Goal: Transaction & Acquisition: Book appointment/travel/reservation

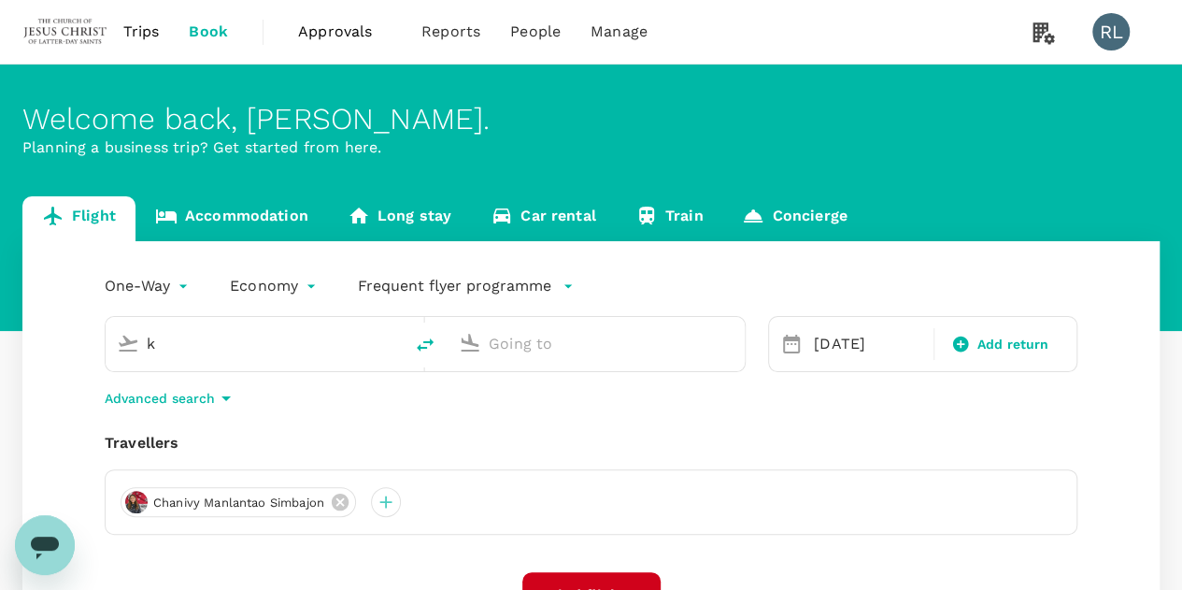
type input "Kuala Lumpur Intl ([GEOGRAPHIC_DATA])"
type input "Singapore Changi (SIN)"
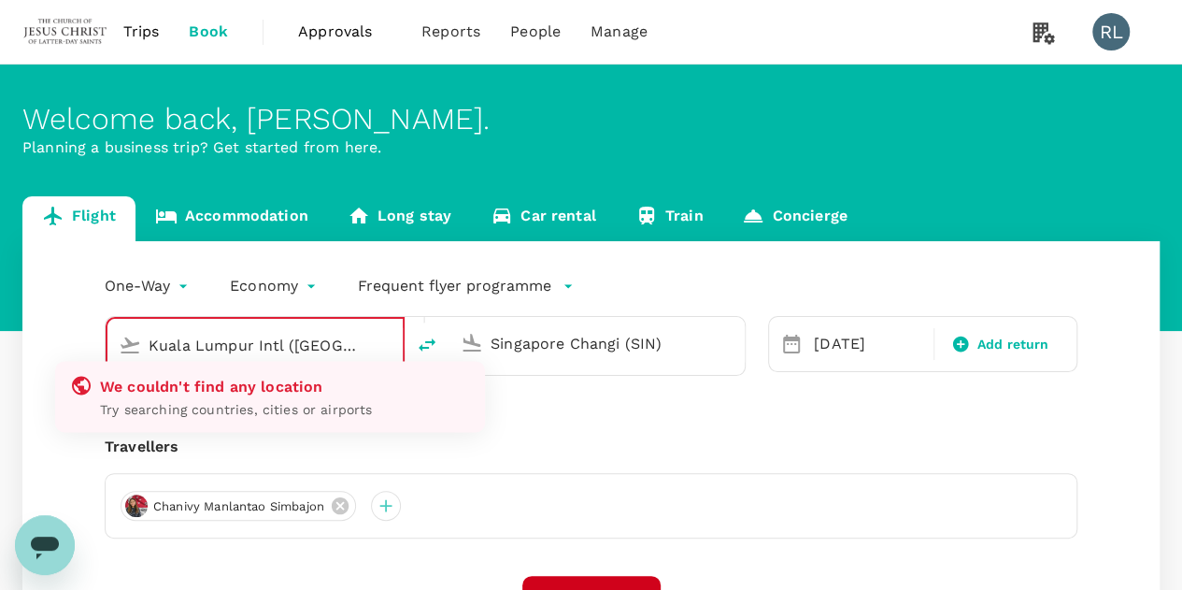
type input "Kuala Lumpur Intl ([GEOGRAPHIC_DATA])"
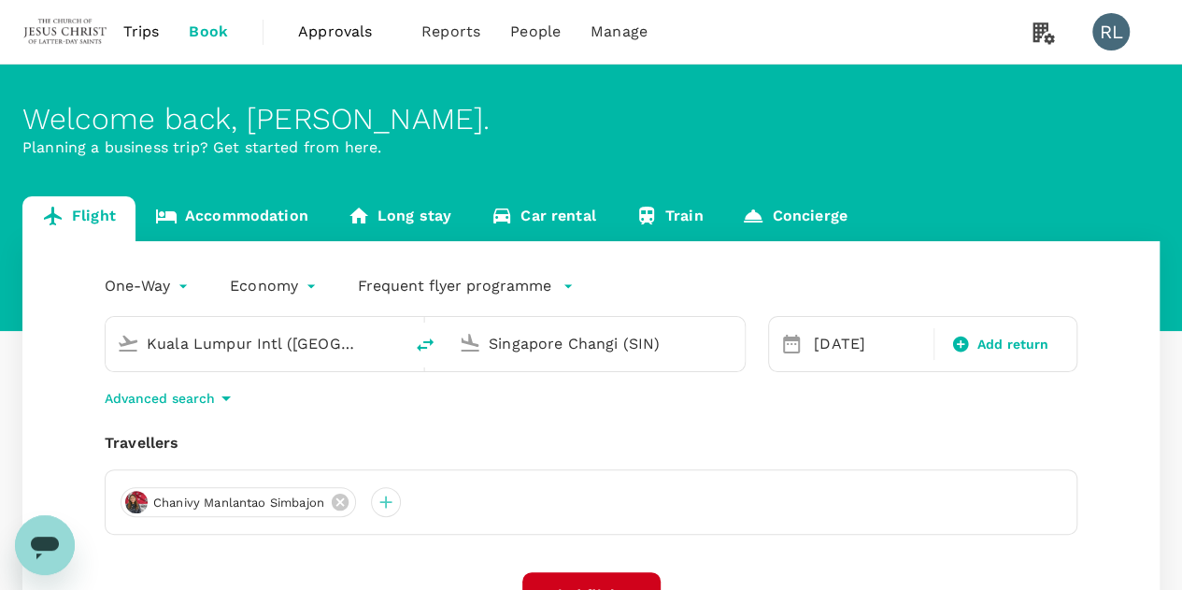
click at [553, 349] on input "Singapore Changi (SIN)" at bounding box center [597, 343] width 217 height 29
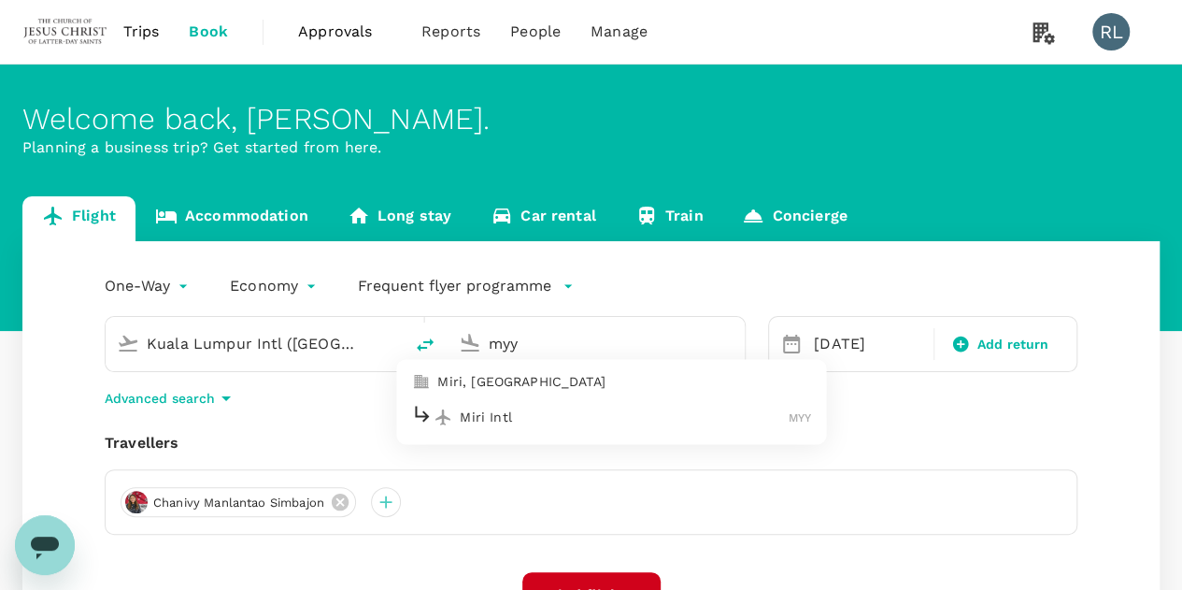
click at [499, 421] on p "Miri Intl" at bounding box center [624, 416] width 329 height 19
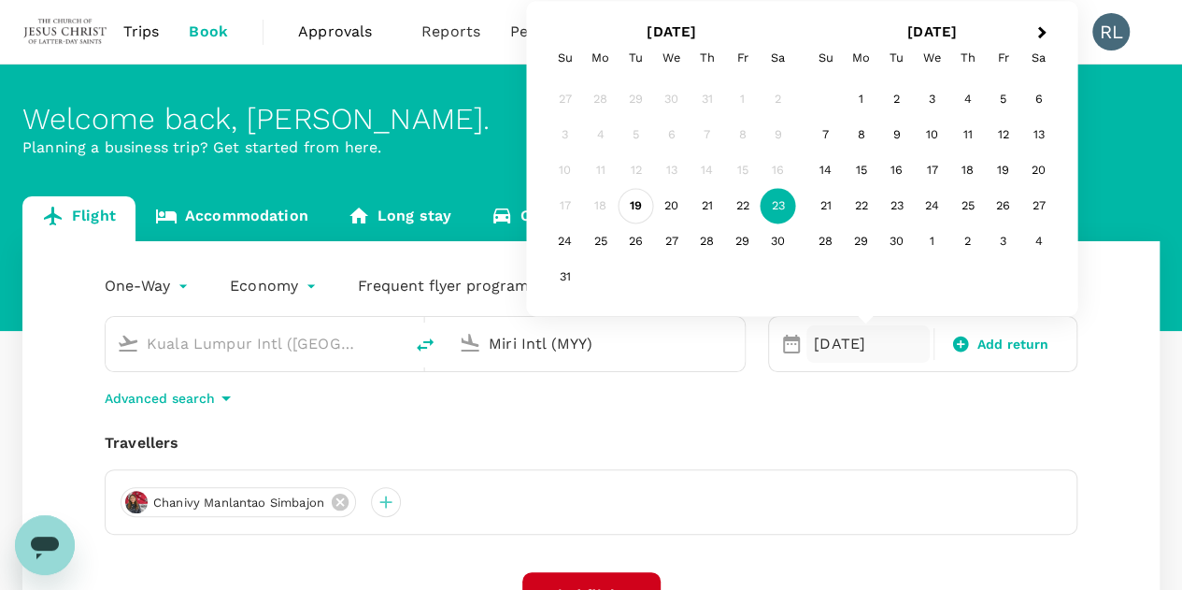
type input "Miri Intl (MYY)"
click at [640, 203] on div "19" at bounding box center [637, 207] width 36 height 36
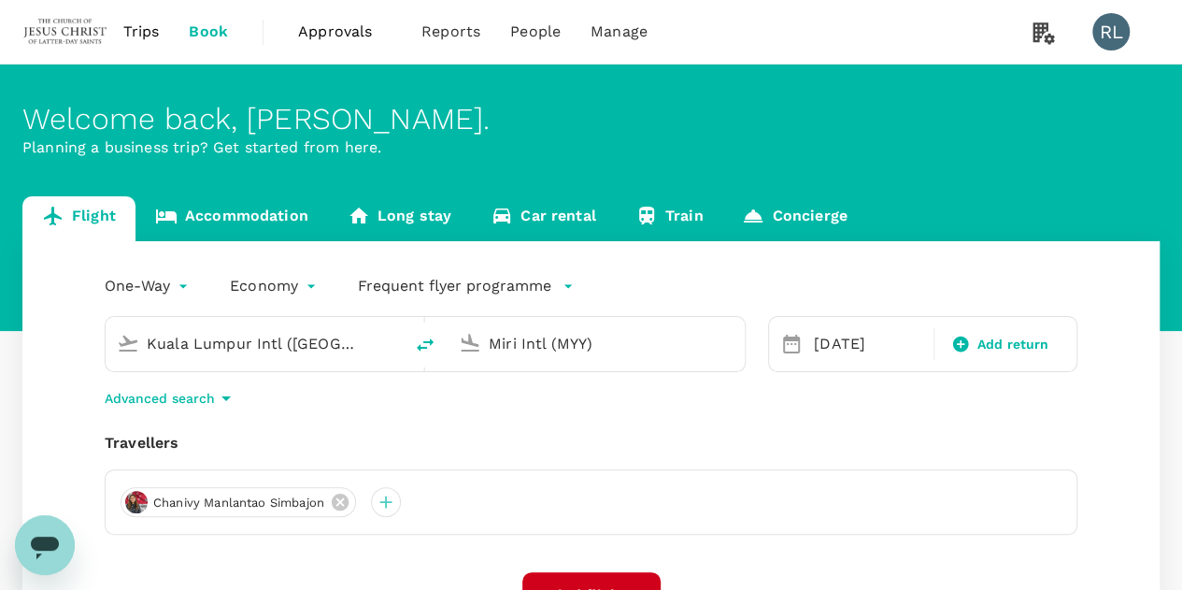
click at [996, 467] on div "Travellers Chanivy Manlantao Simbajon" at bounding box center [591, 483] width 973 height 103
click at [338, 500] on icon at bounding box center [340, 501] width 17 height 17
click at [135, 498] on div at bounding box center [136, 502] width 30 height 30
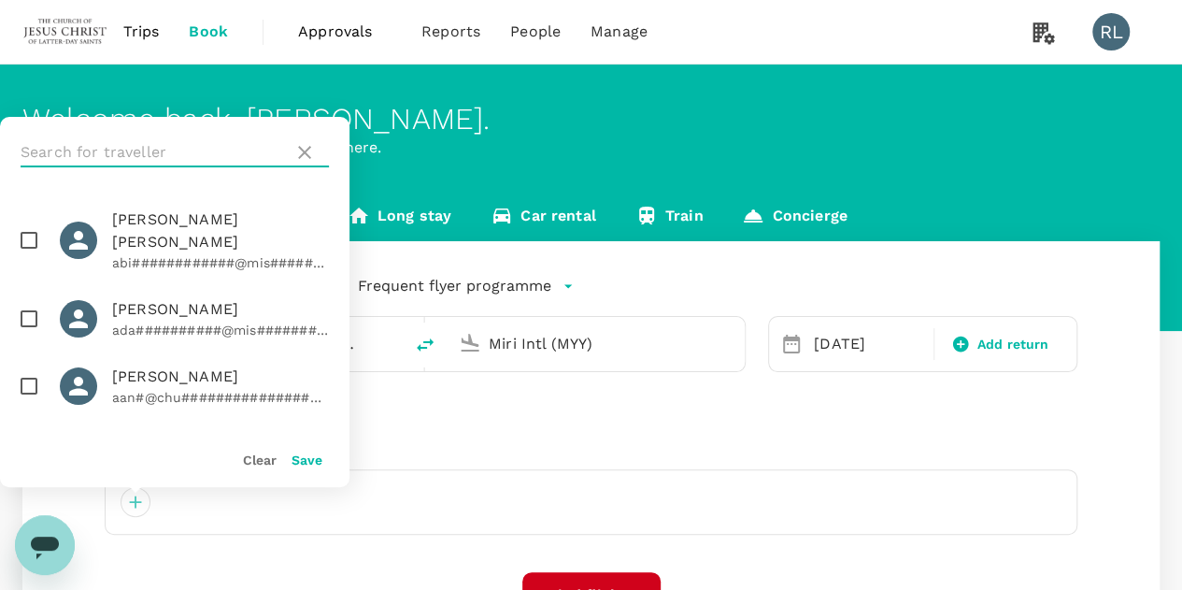
click at [223, 152] on input "text" at bounding box center [153, 152] width 265 height 30
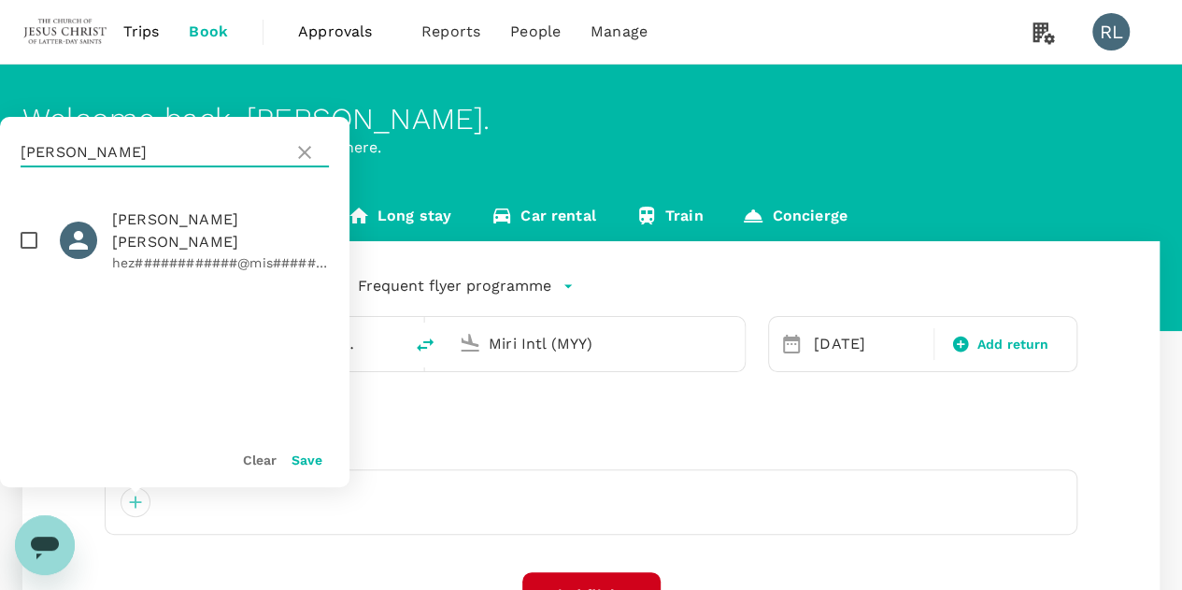
type input "bowden"
click at [34, 227] on input "checkbox" at bounding box center [28, 240] width 39 height 39
checkbox input "true"
click at [295, 454] on button "Save" at bounding box center [307, 459] width 31 height 15
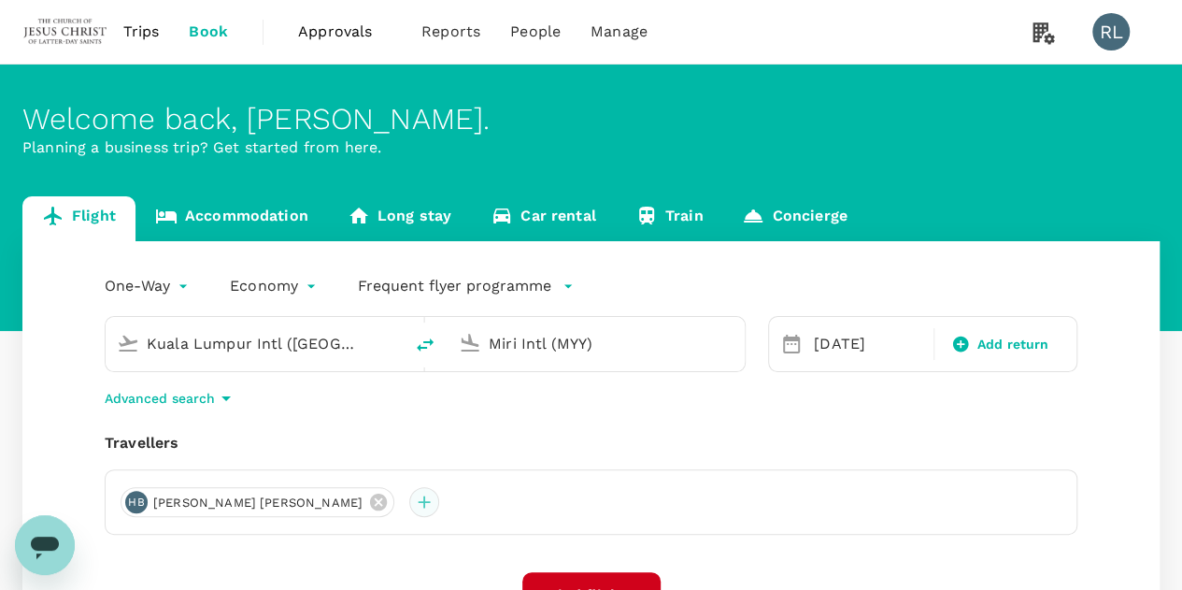
click at [409, 504] on div at bounding box center [424, 502] width 30 height 30
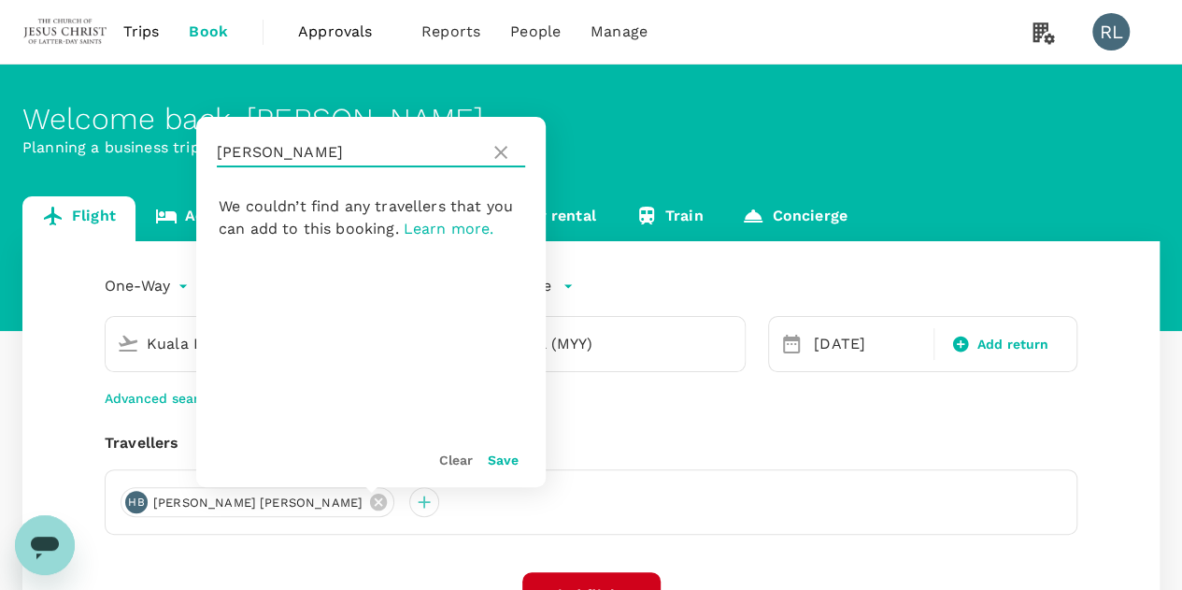
drag, startPoint x: 291, startPoint y: 150, endPoint x: 139, endPoint y: 149, distance: 151.4
click at [139, 149] on div "Welcome back , Robert Burnell . Planning a business trip? Get started from here…" at bounding box center [591, 424] width 1182 height 721
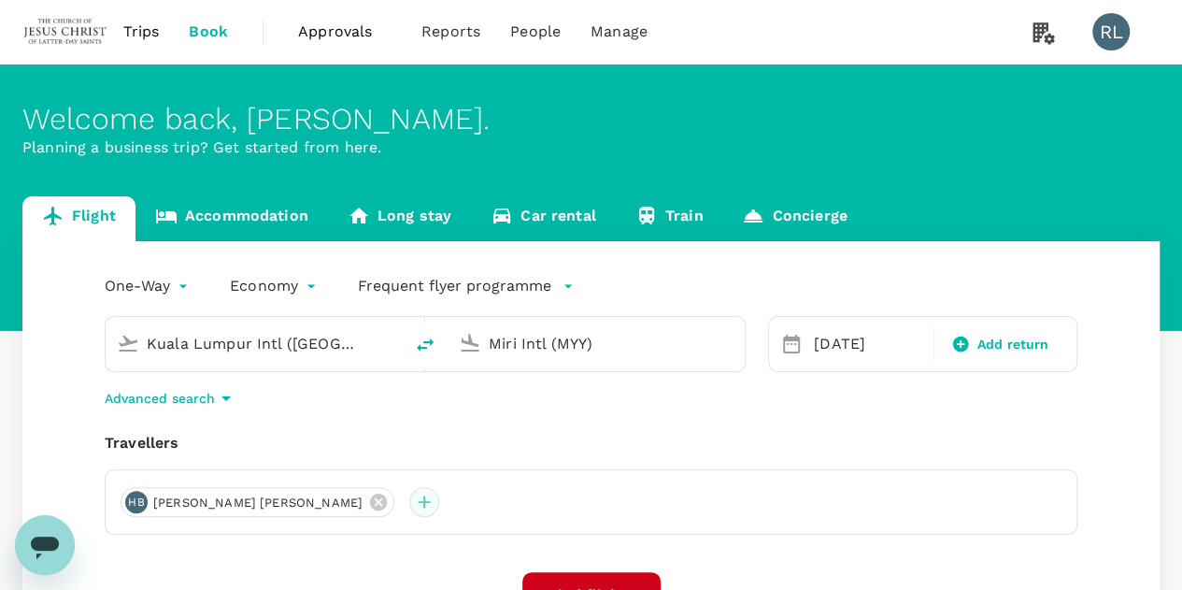
click at [409, 503] on div at bounding box center [424, 502] width 30 height 30
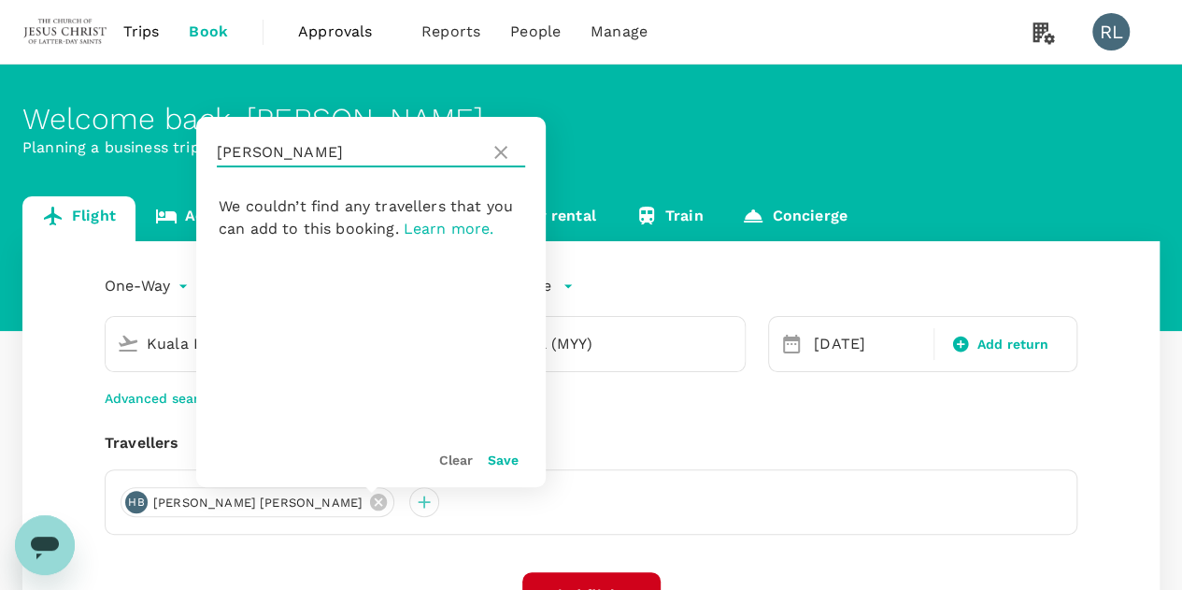
drag, startPoint x: 306, startPoint y: 155, endPoint x: 212, endPoint y: 147, distance: 94.8
click at [212, 147] on div "bowden" at bounding box center [370, 152] width 349 height 71
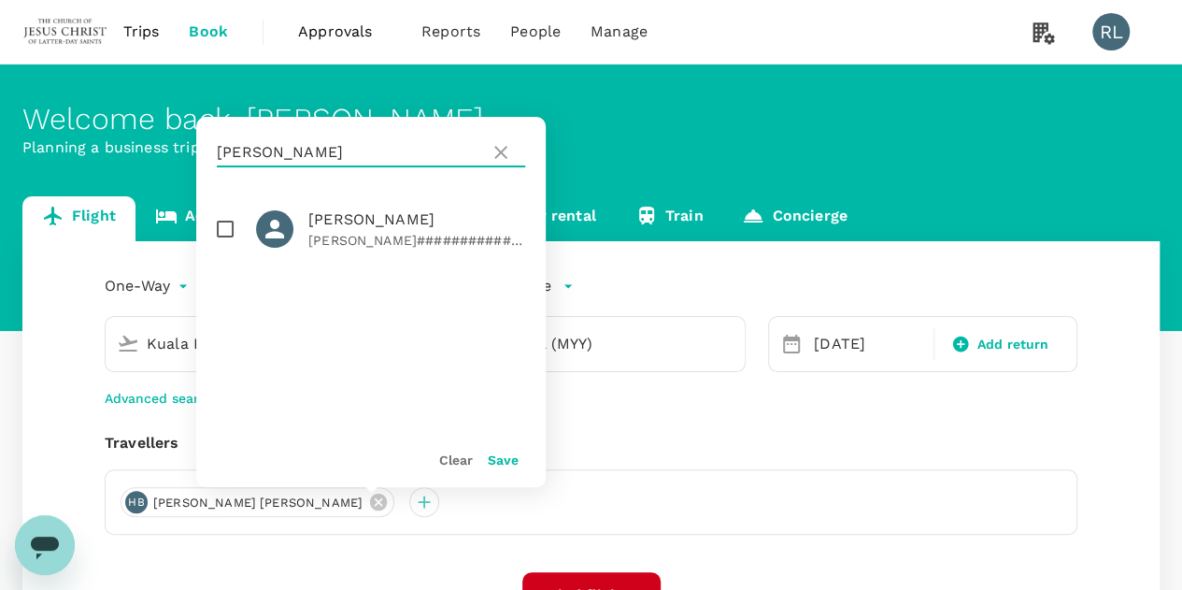
type input "barth"
drag, startPoint x: 226, startPoint y: 227, endPoint x: 238, endPoint y: 240, distance: 17.9
click at [226, 225] on input "checkbox" at bounding box center [225, 228] width 39 height 39
checkbox input "true"
click at [492, 465] on button "Save" at bounding box center [503, 459] width 31 height 15
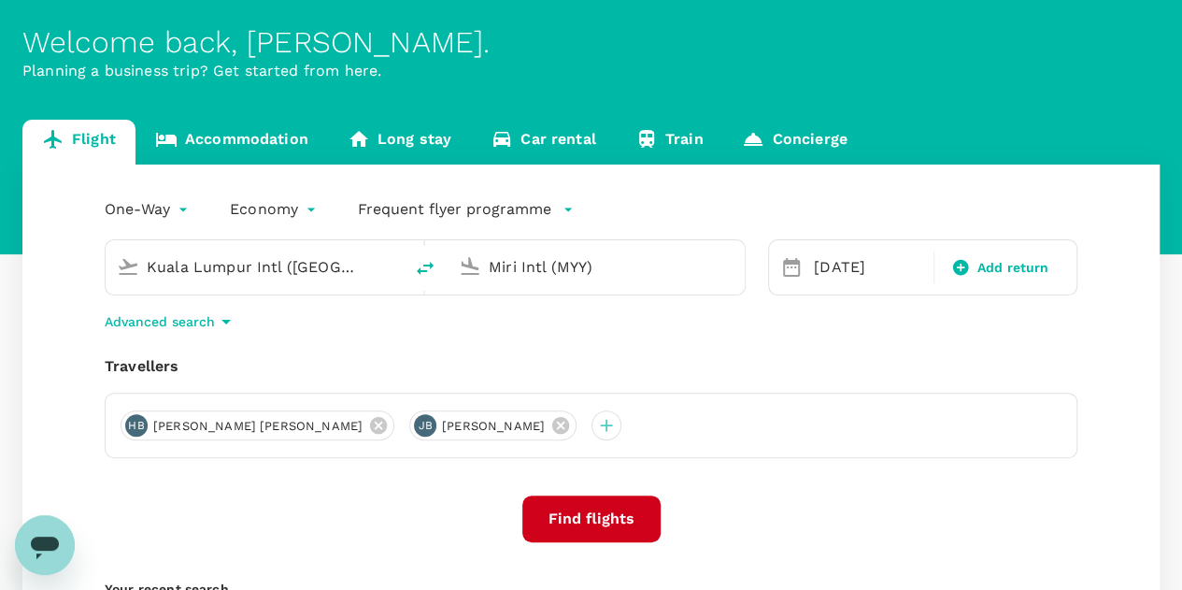
scroll to position [187, 0]
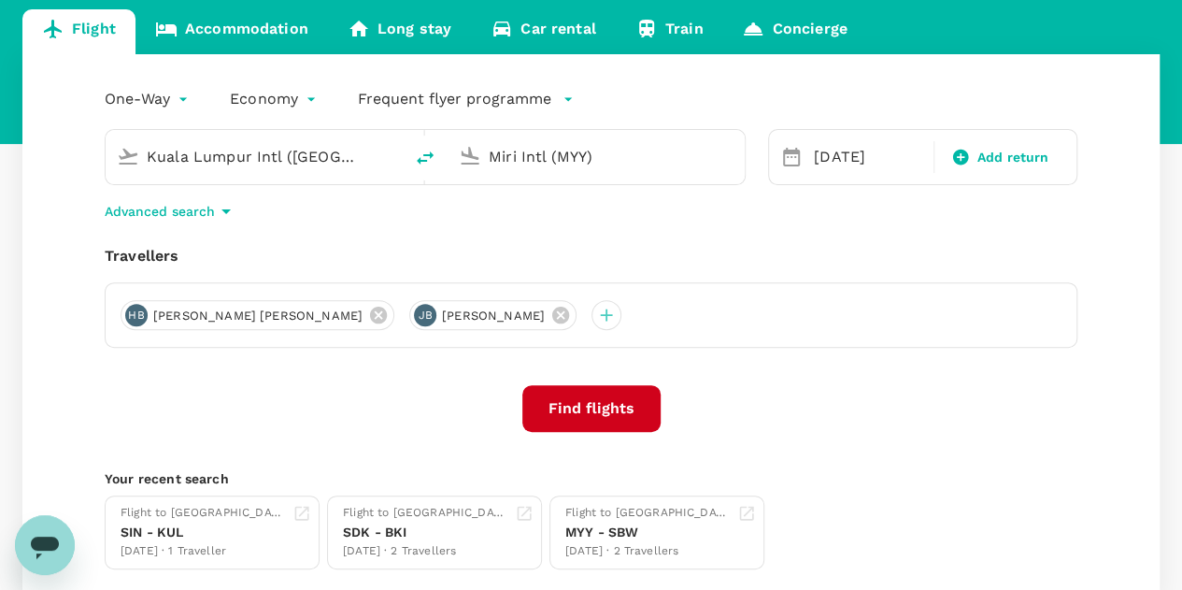
click at [596, 400] on button "Find flights" at bounding box center [591, 408] width 138 height 47
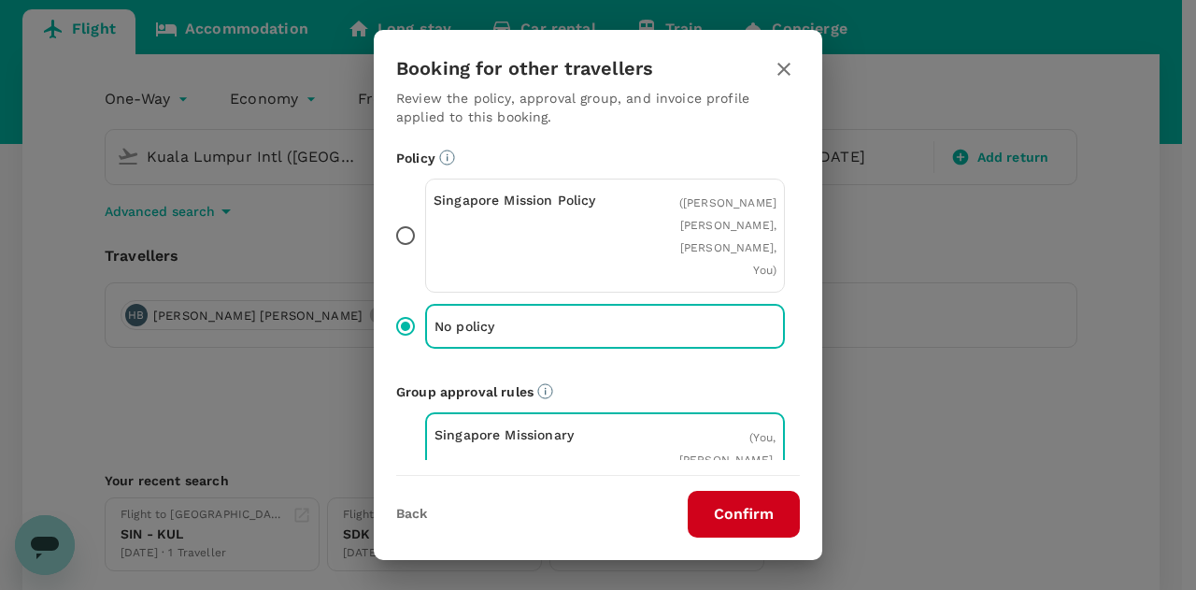
click at [731, 517] on button "Confirm" at bounding box center [744, 514] width 112 height 47
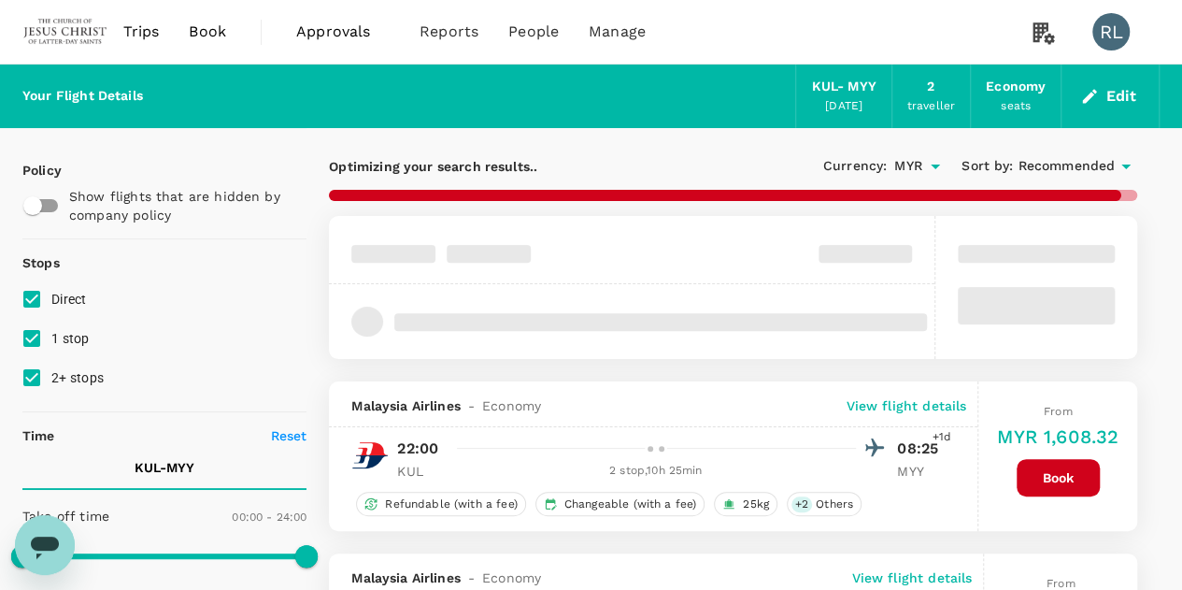
click at [1059, 165] on span "Recommended" at bounding box center [1066, 166] width 97 height 21
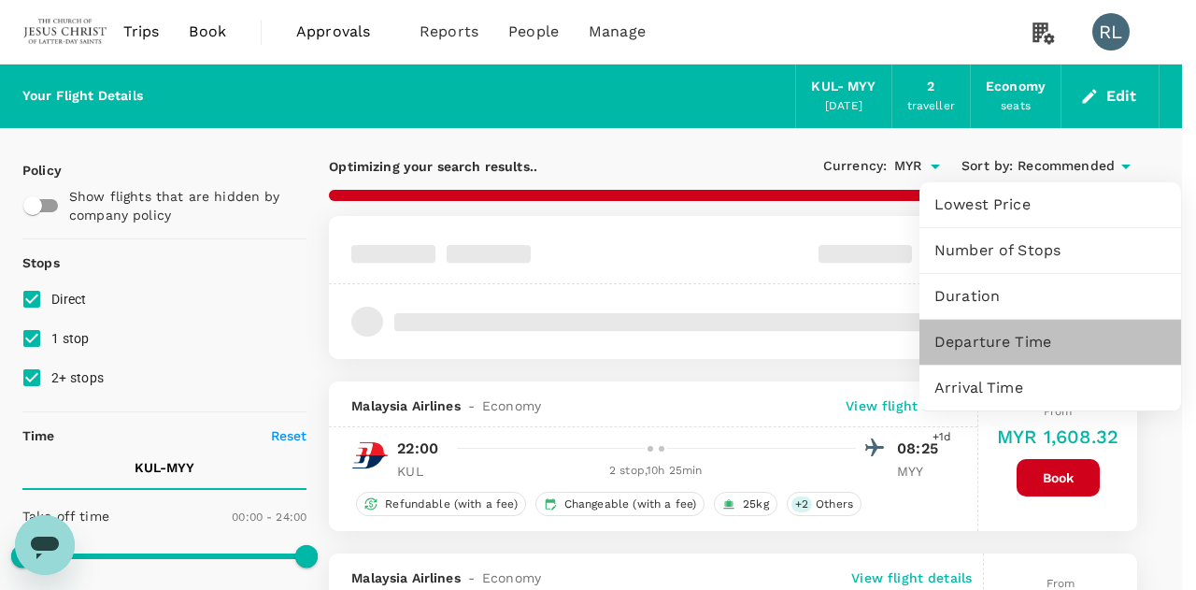
click at [981, 349] on span "Departure Time" at bounding box center [1050, 342] width 232 height 22
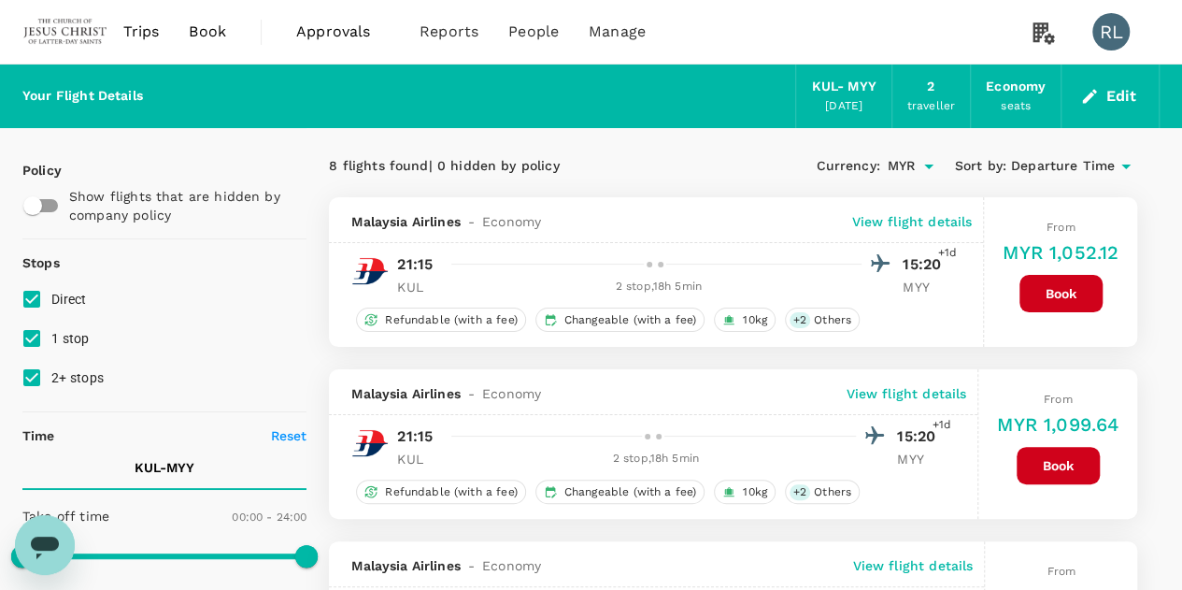
click at [869, 210] on div "Malaysia Airlines - Economy View flight details" at bounding box center [656, 220] width 654 height 46
click at [862, 218] on p "View flight details" at bounding box center [911, 221] width 121 height 19
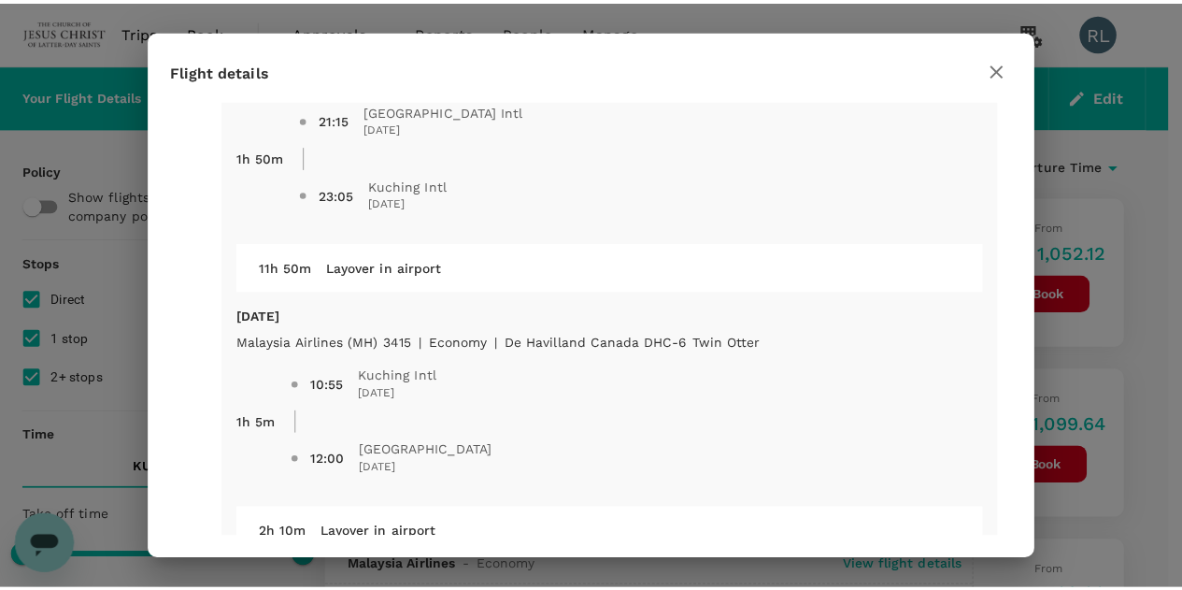
scroll to position [187, 0]
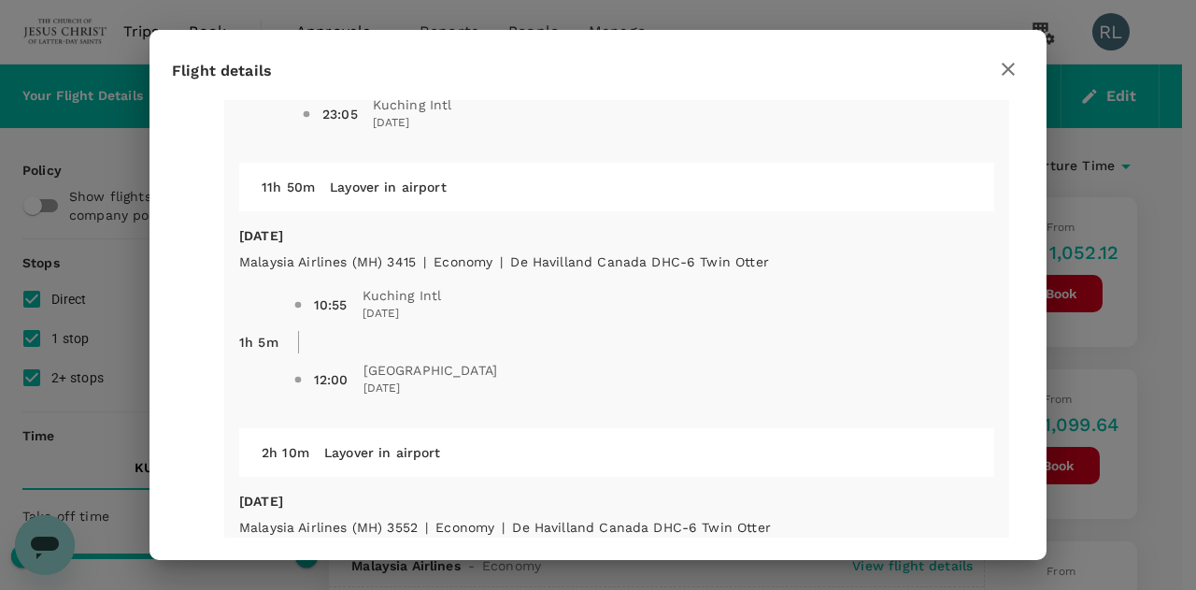
click at [1004, 68] on icon "button" at bounding box center [1008, 69] width 22 height 22
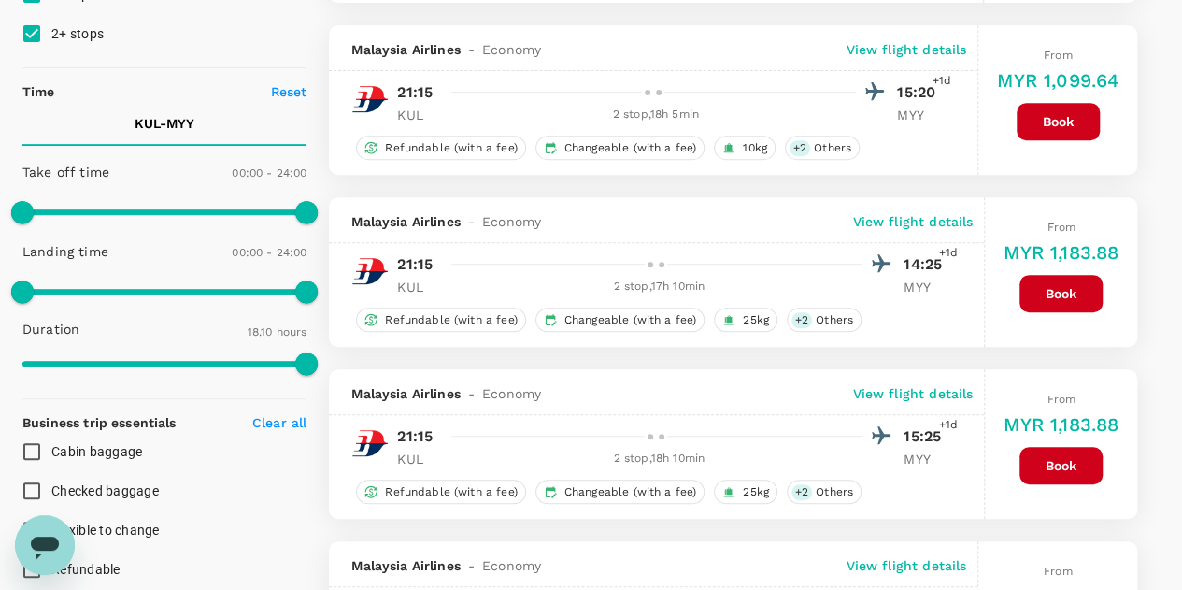
scroll to position [374, 0]
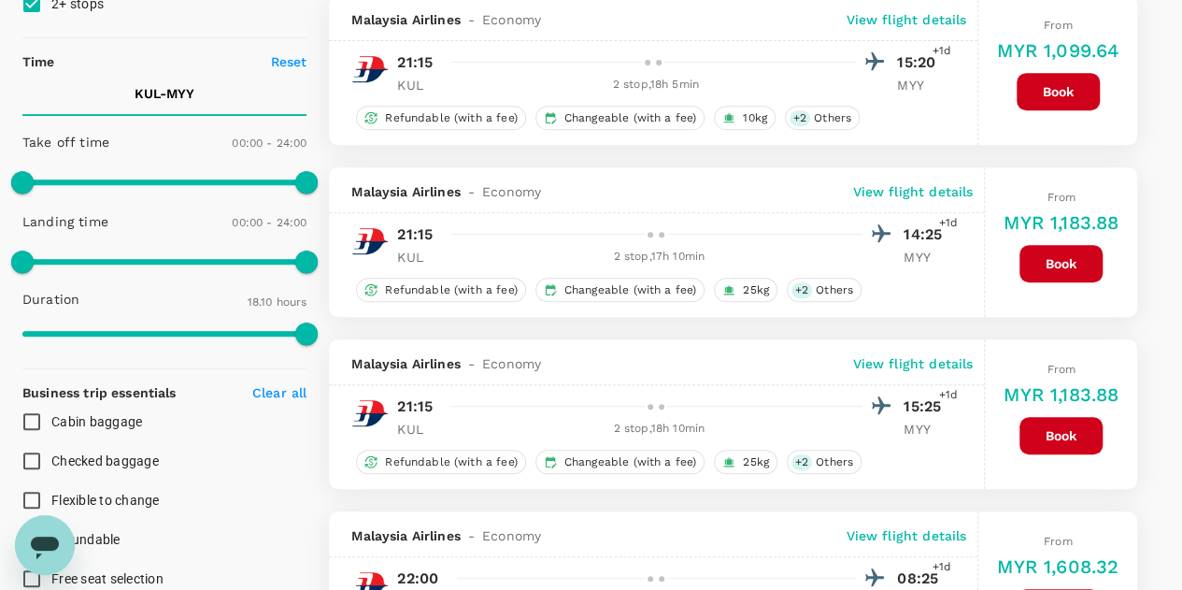
click at [647, 260] on div "2 stop , 17h 10min" at bounding box center [658, 257] width 407 height 19
click at [919, 188] on p "View flight details" at bounding box center [912, 191] width 121 height 19
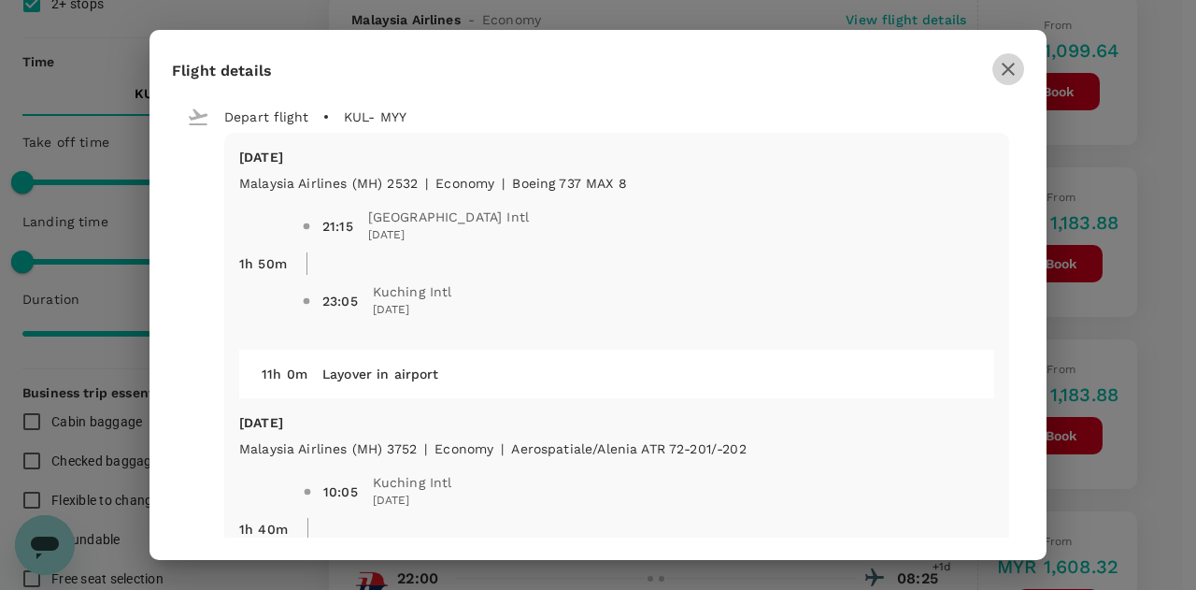
click at [1013, 63] on icon "button" at bounding box center [1008, 69] width 22 height 22
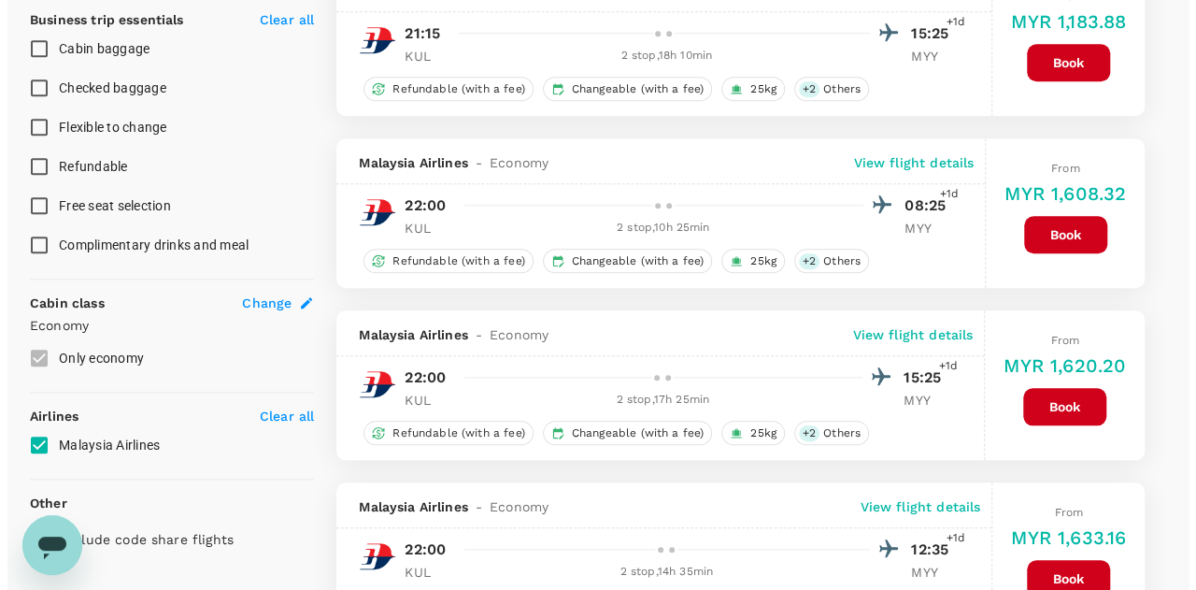
scroll to position [748, 0]
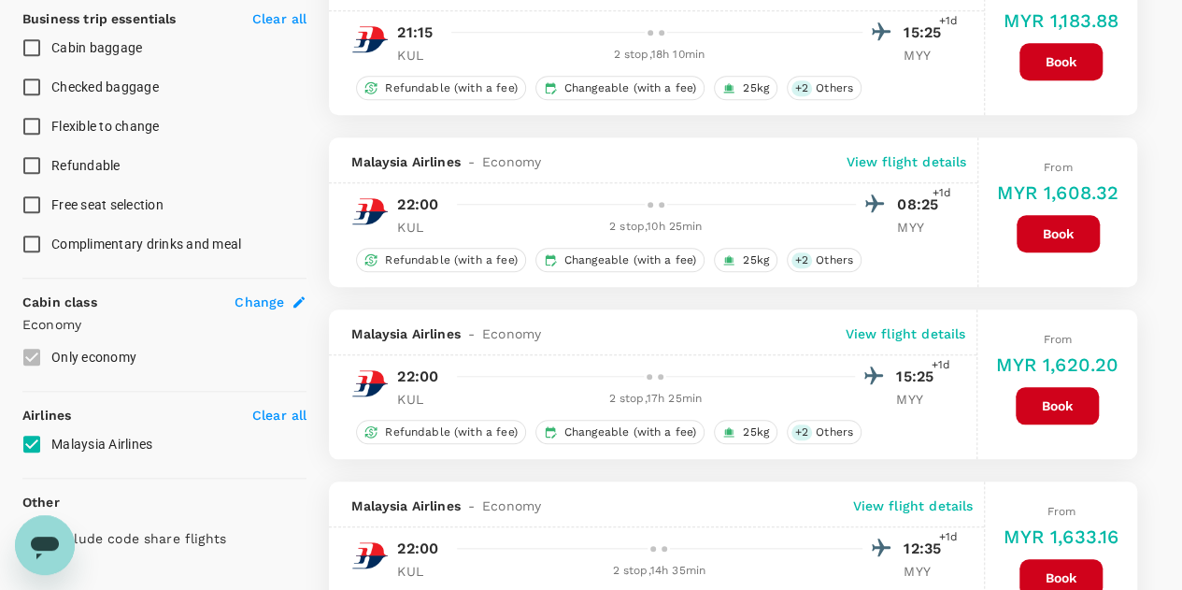
click at [872, 330] on p "View flight details" at bounding box center [905, 333] width 121 height 19
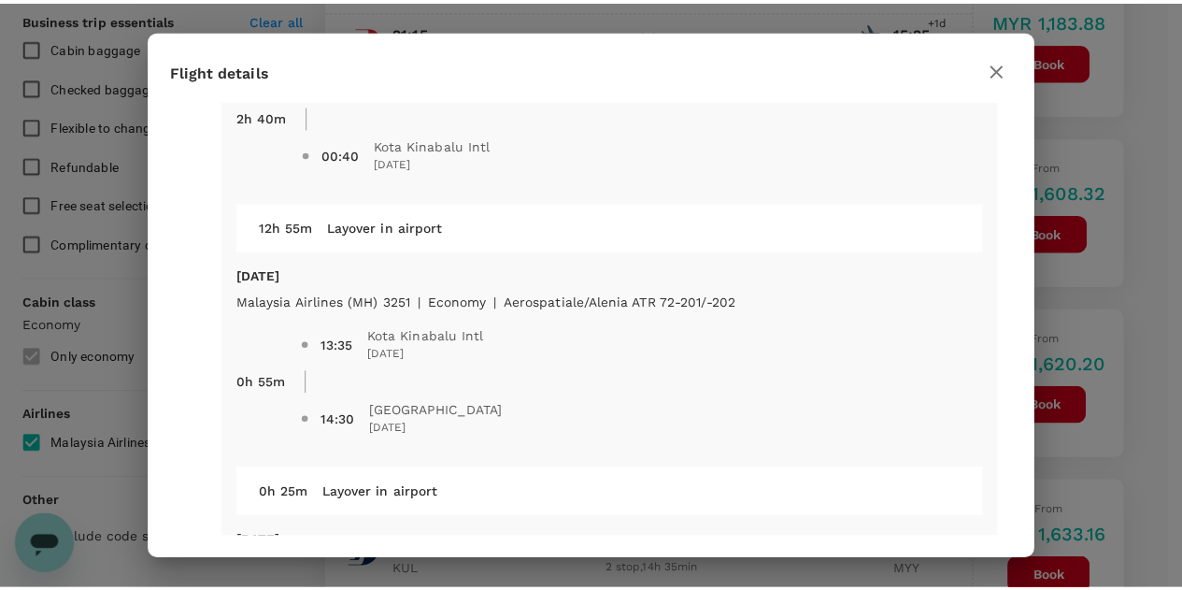
scroll to position [187, 0]
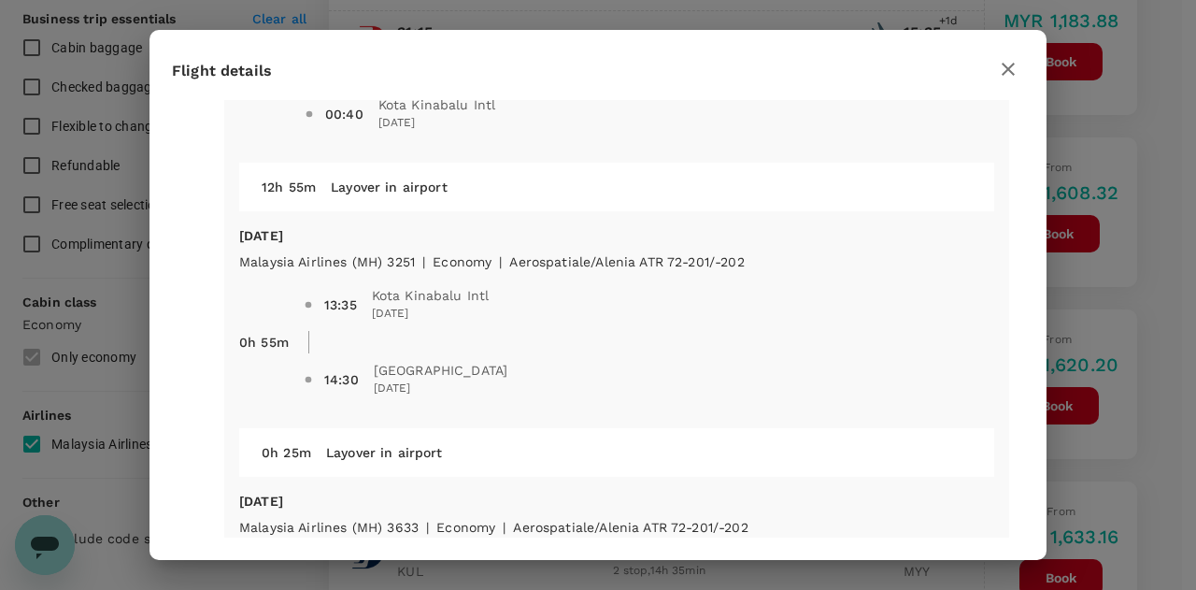
click at [1007, 66] on icon "button" at bounding box center [1008, 69] width 13 height 13
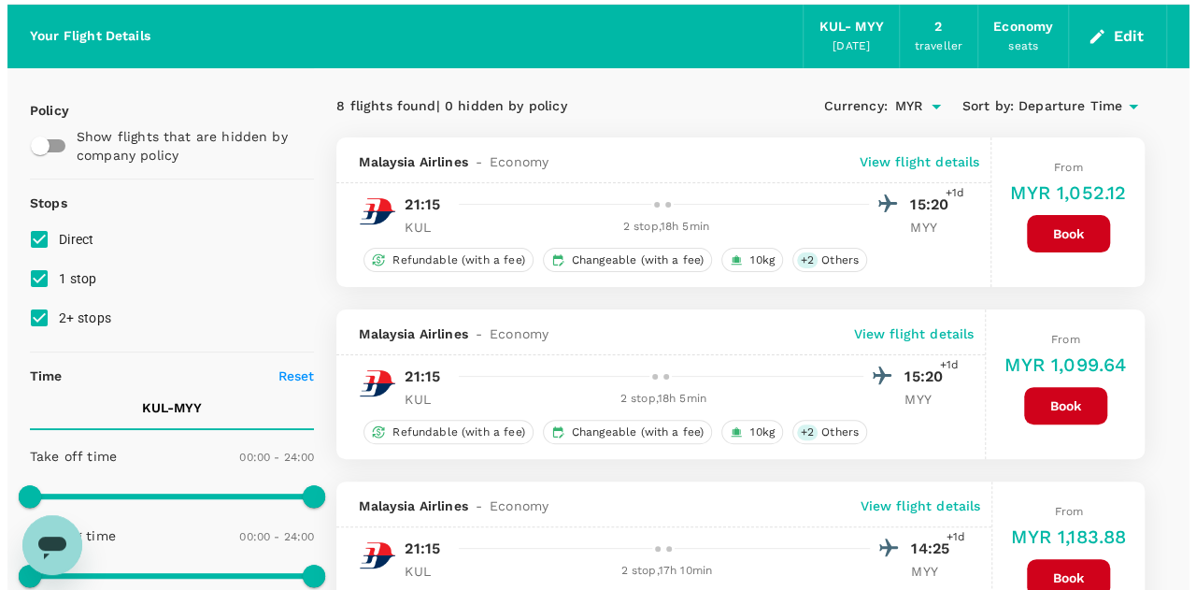
scroll to position [0, 0]
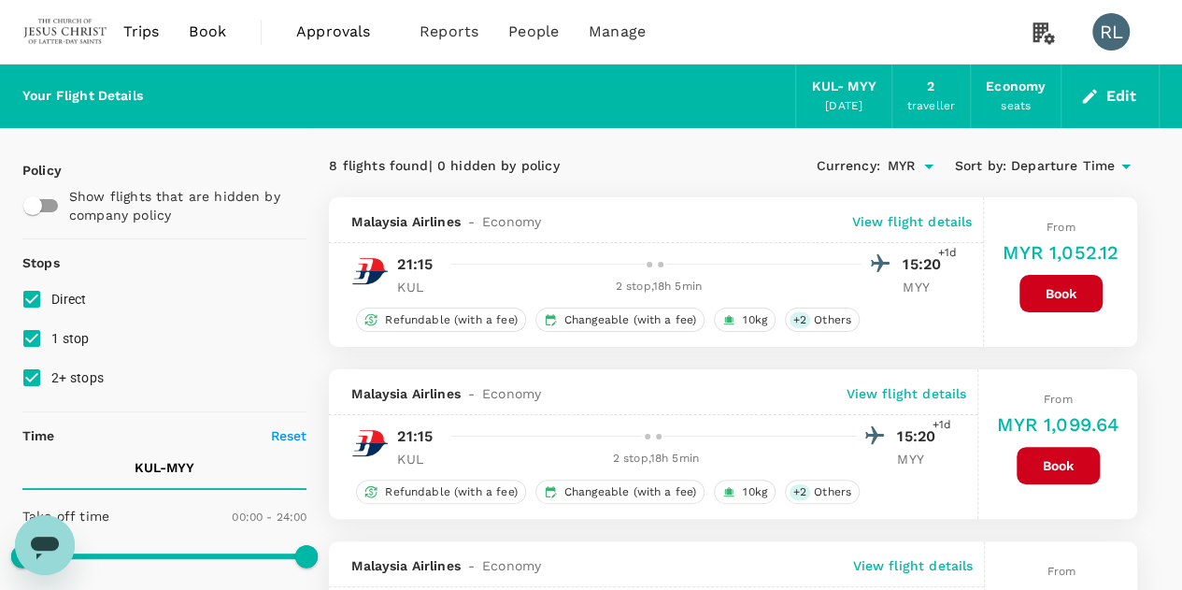
click at [902, 218] on p "View flight details" at bounding box center [911, 221] width 121 height 19
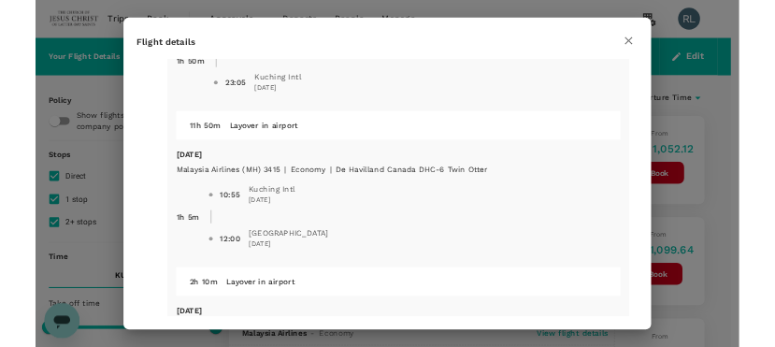
scroll to position [187, 0]
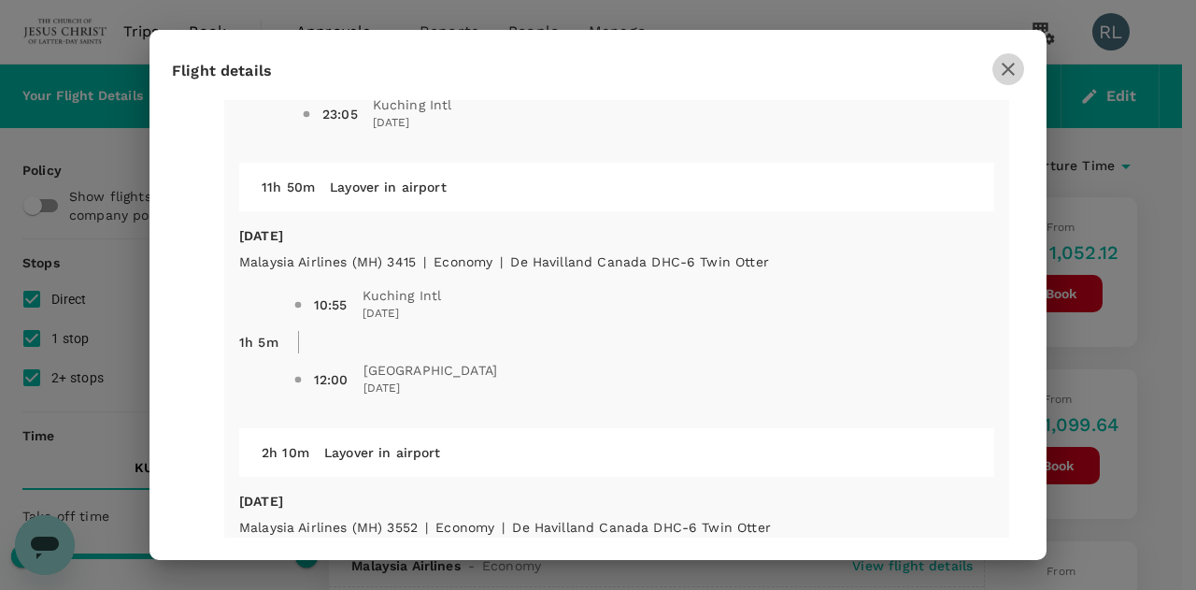
click at [1004, 68] on icon "button" at bounding box center [1008, 69] width 22 height 22
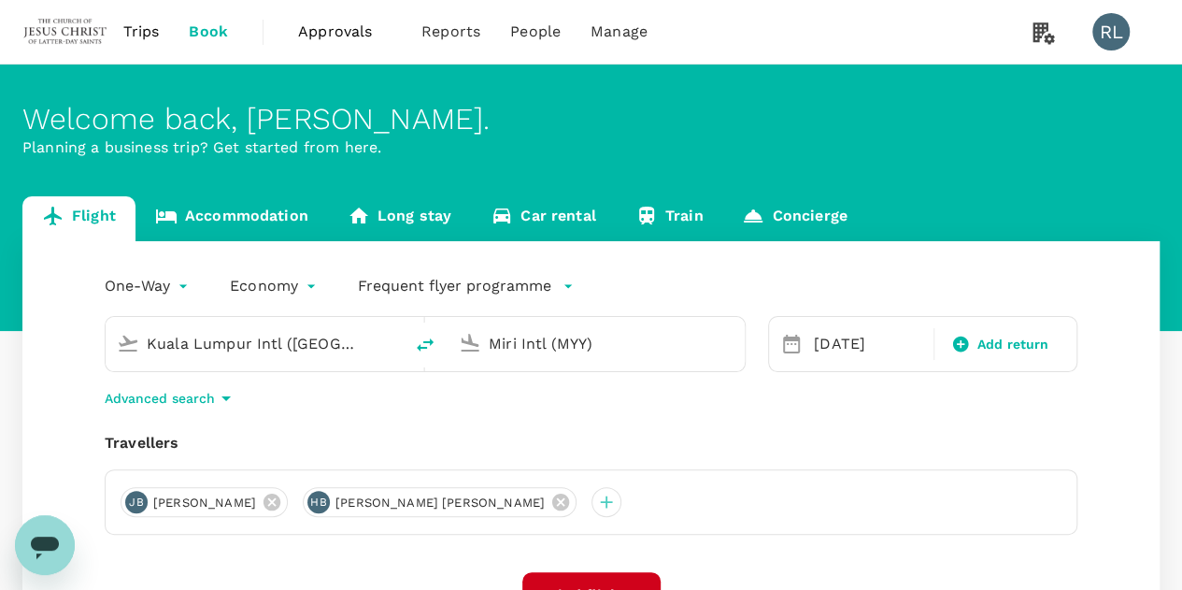
type input "Kuala Lumpur Intl ([GEOGRAPHIC_DATA])"
click at [552, 344] on input "Miri Intl (MYY)" at bounding box center [597, 343] width 217 height 29
click at [510, 419] on p "Kuching Intl" at bounding box center [624, 416] width 328 height 19
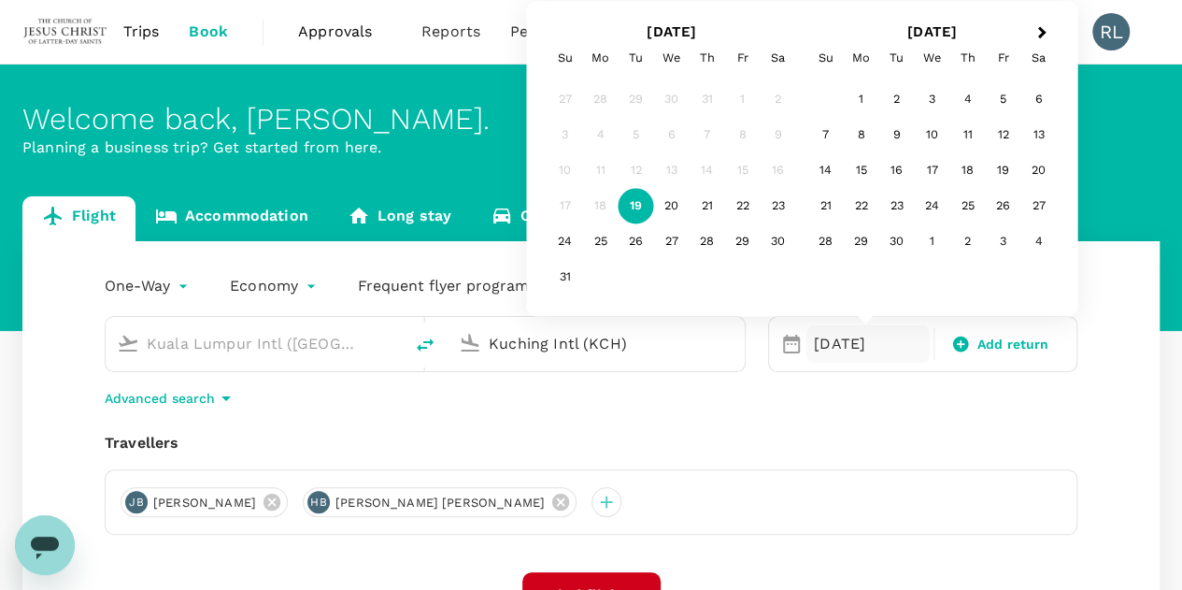
type input "Kuching Intl (KCH)"
click at [628, 205] on div "19" at bounding box center [637, 207] width 36 height 36
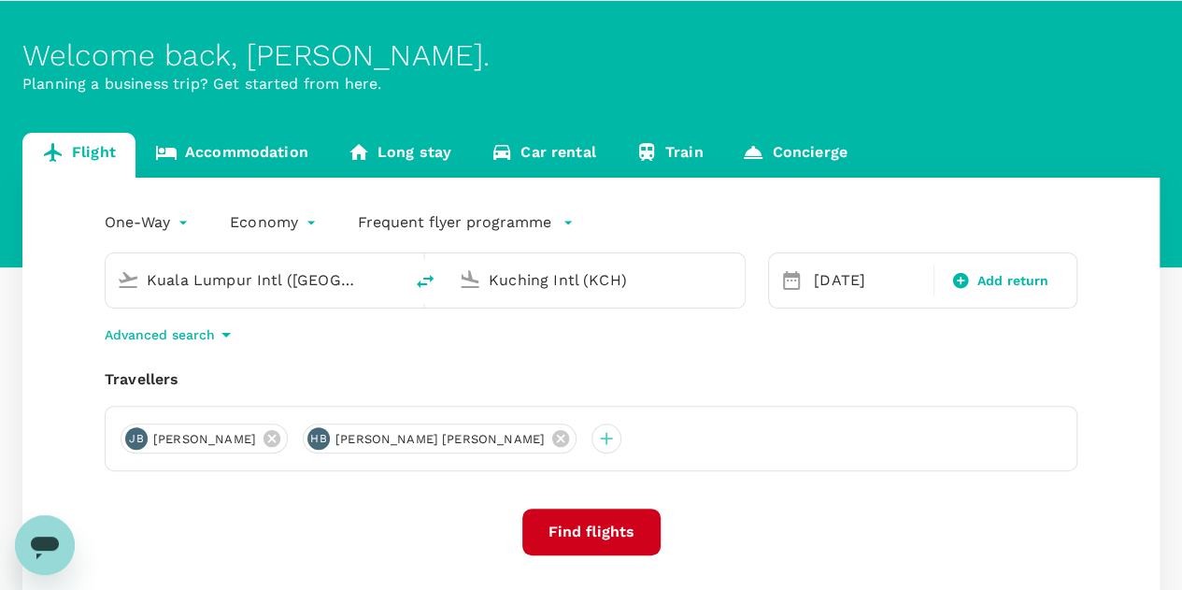
scroll to position [93, 0]
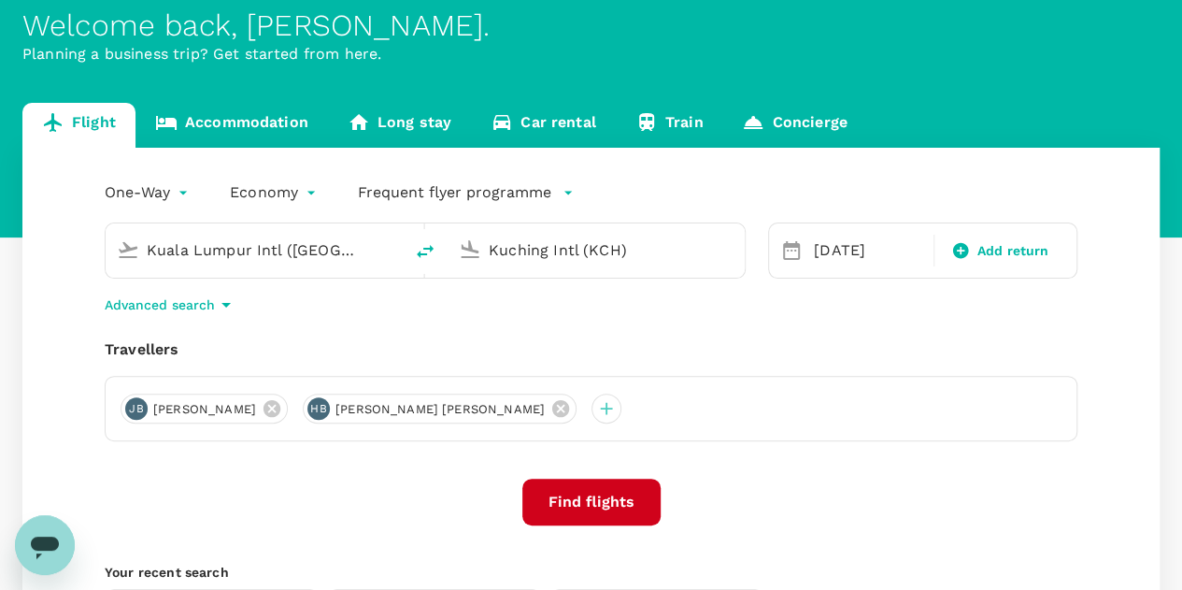
click at [604, 502] on button "Find flights" at bounding box center [591, 501] width 138 height 47
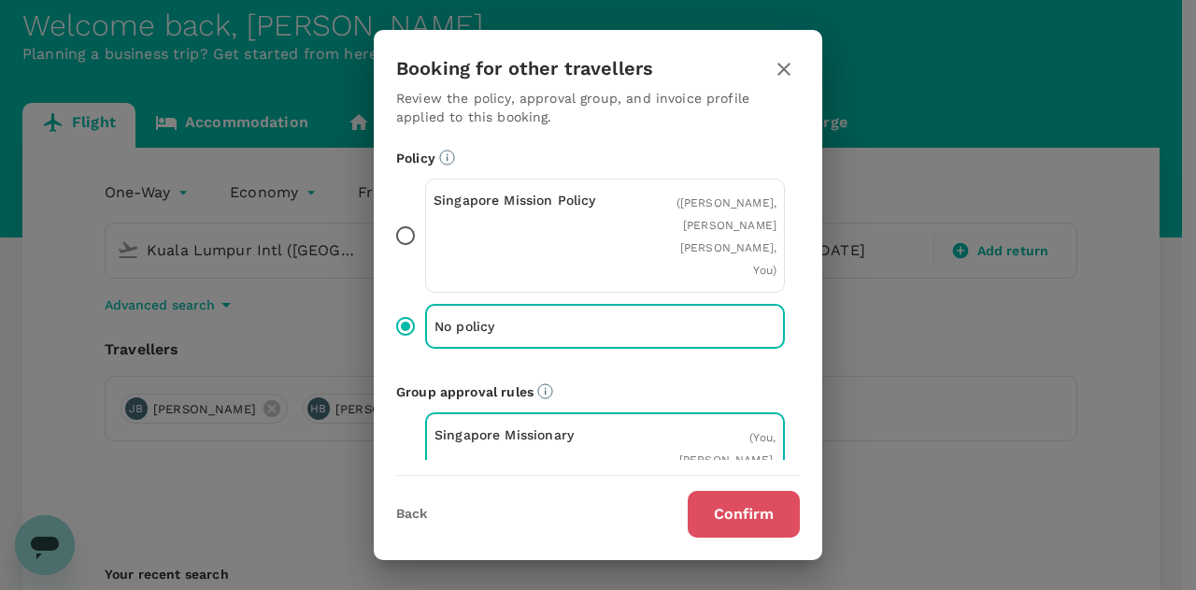
click at [727, 517] on button "Confirm" at bounding box center [744, 514] width 112 height 47
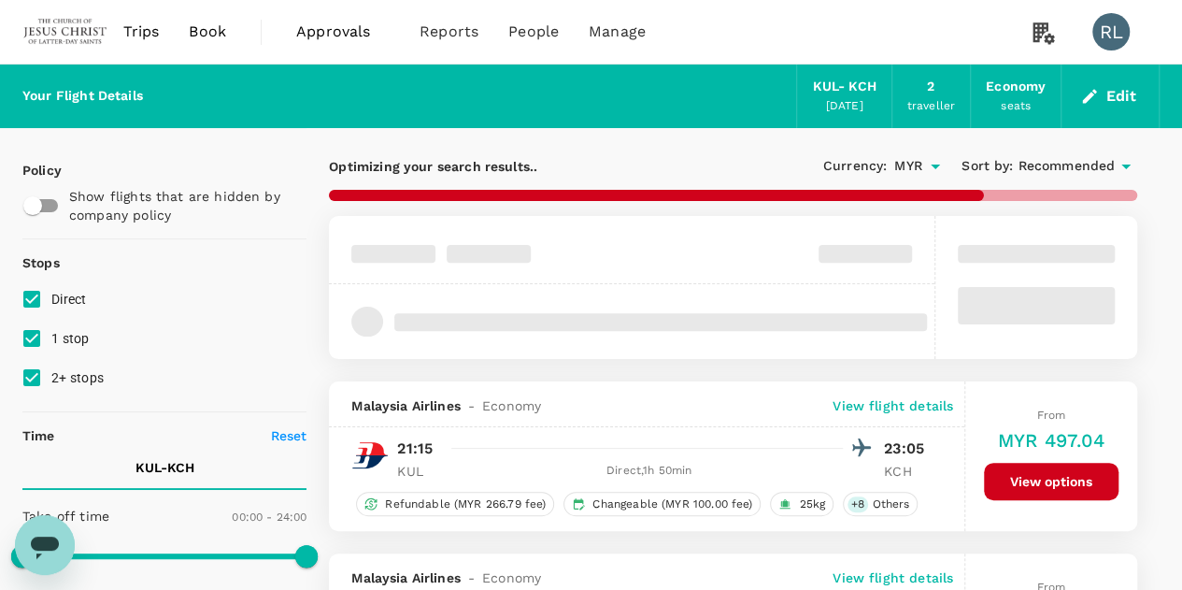
checkbox input "false"
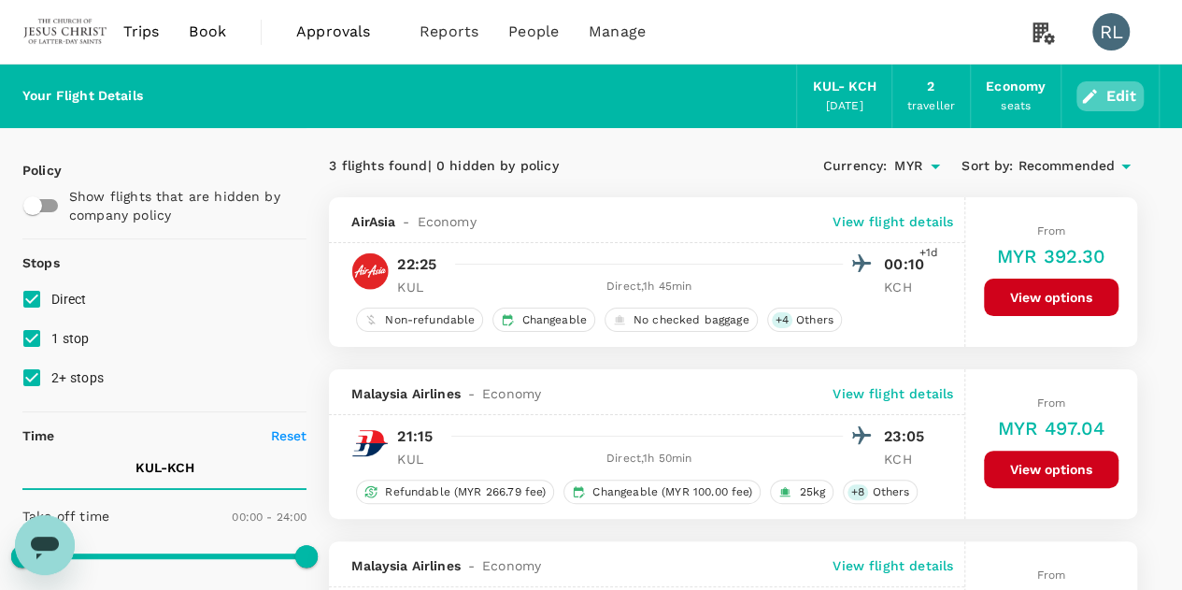
click at [1116, 100] on button "Edit" at bounding box center [1109, 96] width 67 height 30
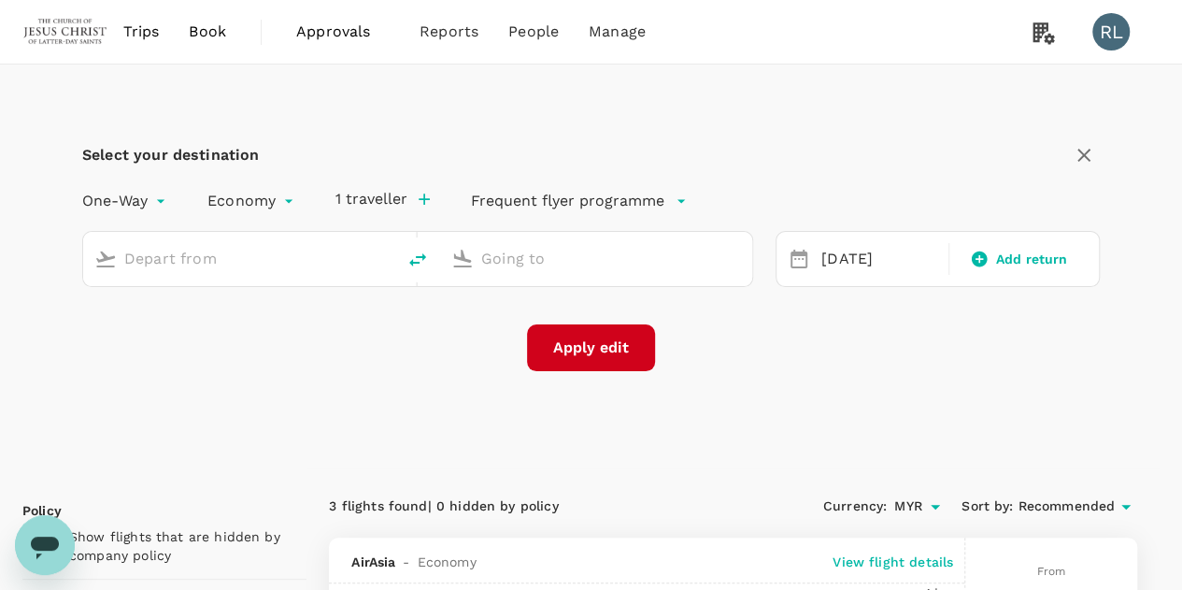
type input "Kuala Lumpur Intl ([GEOGRAPHIC_DATA])"
click at [531, 246] on input "Miri Intl (MYY)" at bounding box center [597, 258] width 232 height 29
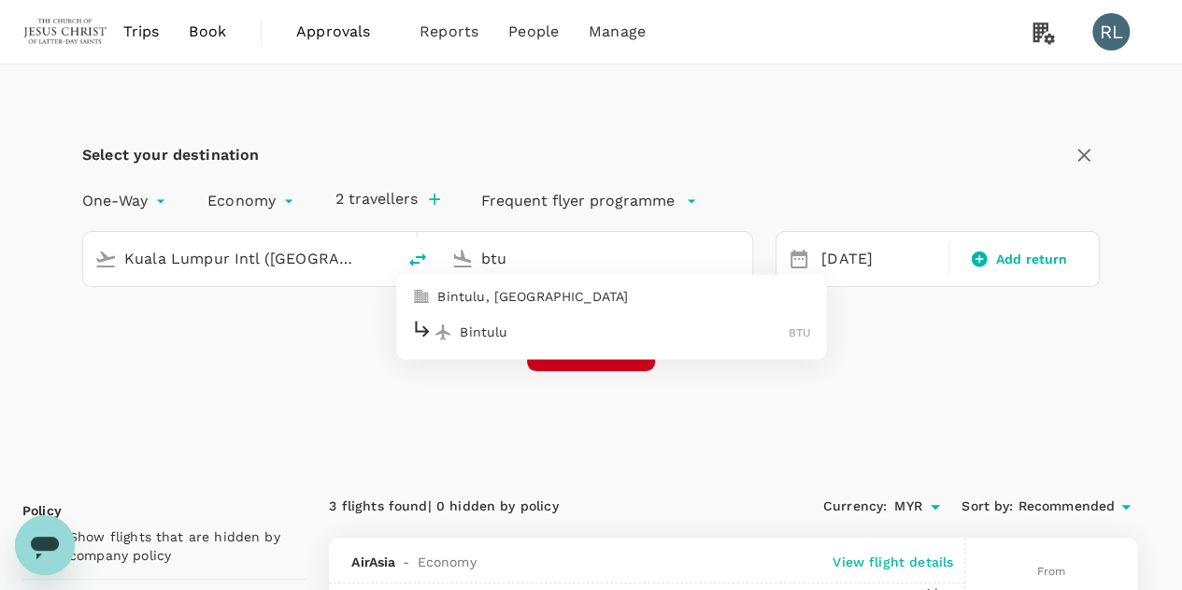
click at [525, 332] on p "Bintulu" at bounding box center [624, 331] width 329 height 19
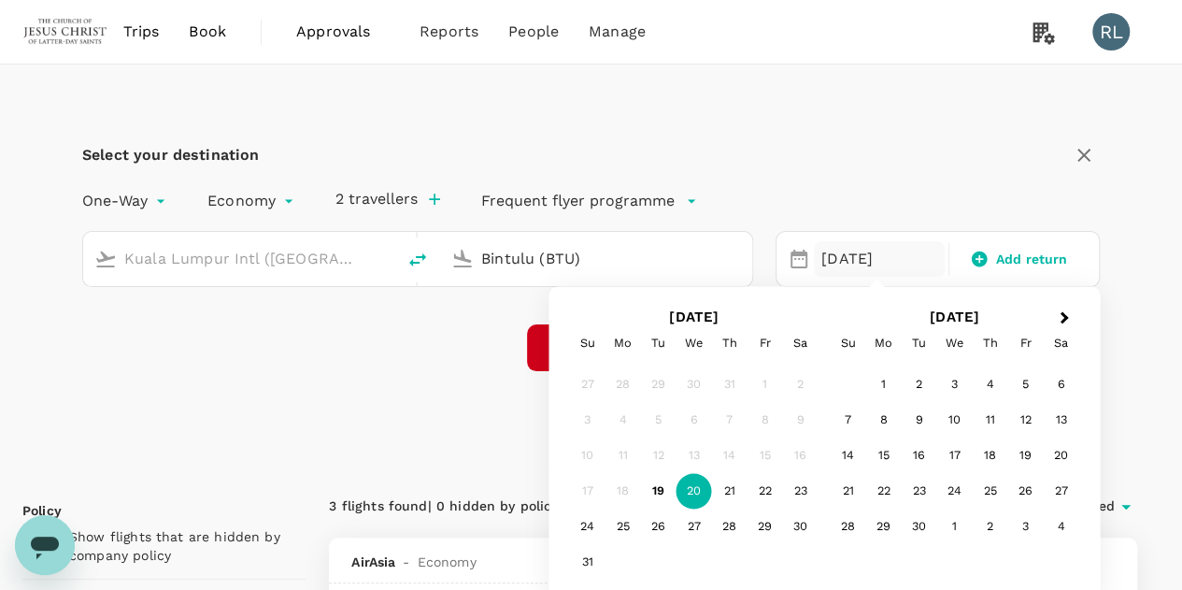
type input "Bintulu (BTU)"
click at [660, 490] on div "19" at bounding box center [659, 492] width 36 height 36
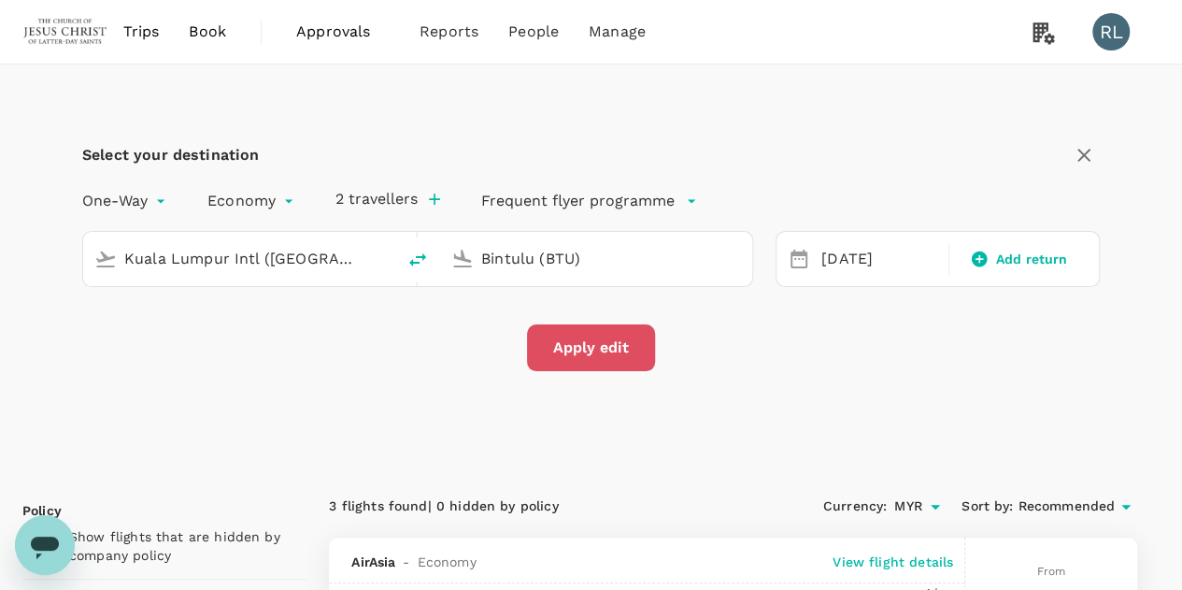
click at [617, 349] on button "Apply edit" at bounding box center [591, 347] width 128 height 47
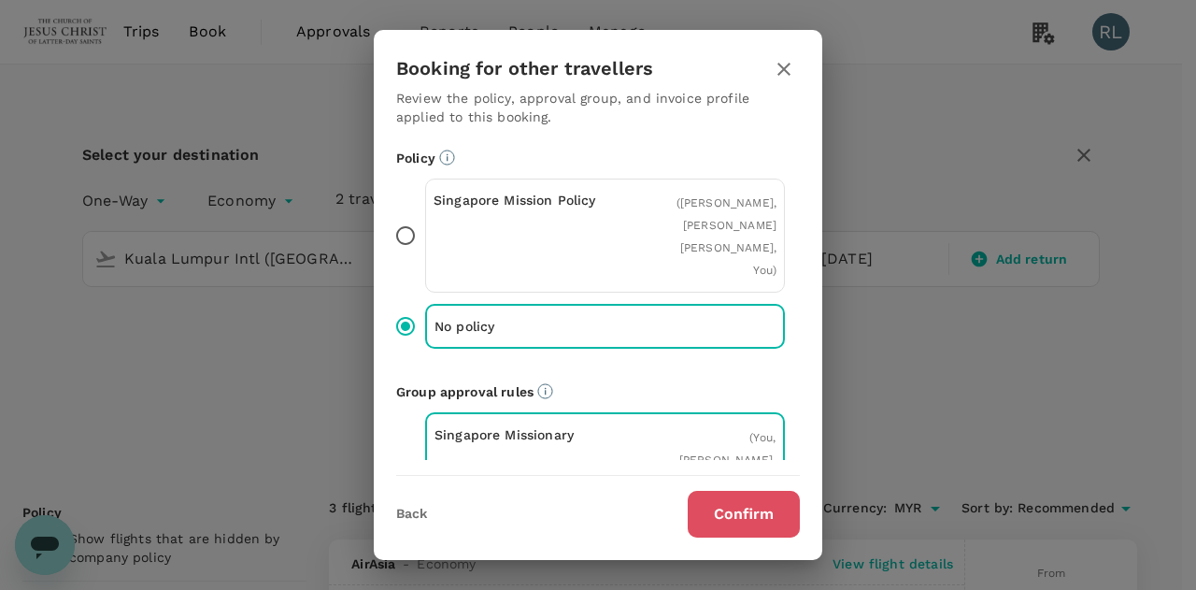
click at [751, 508] on button "Confirm" at bounding box center [744, 514] width 112 height 47
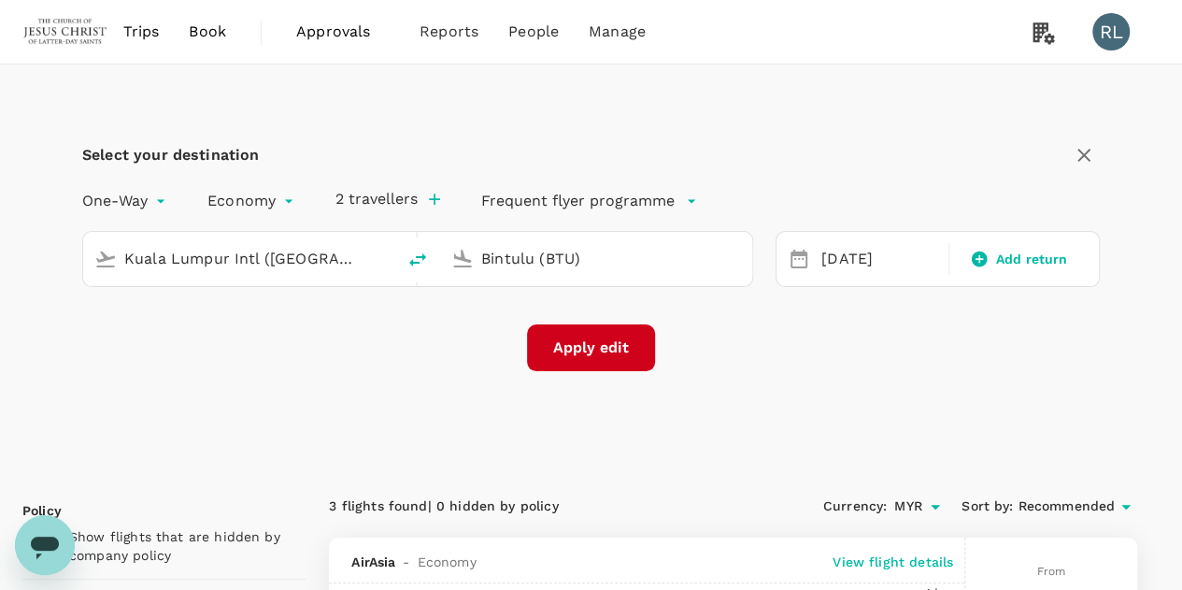
checkbox input "false"
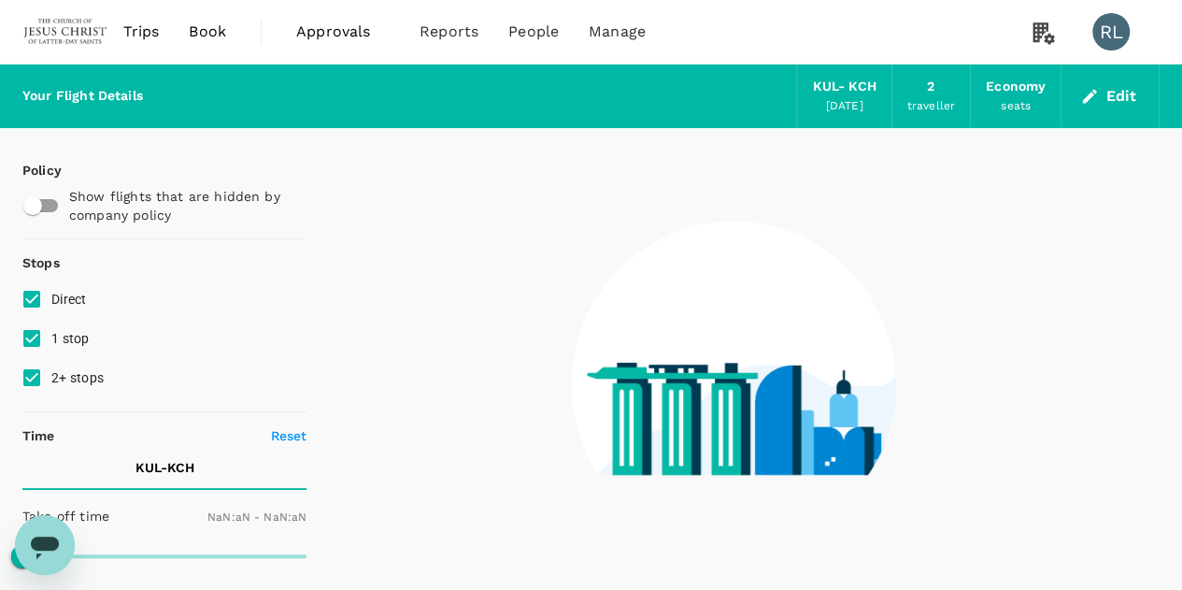
type input "1440"
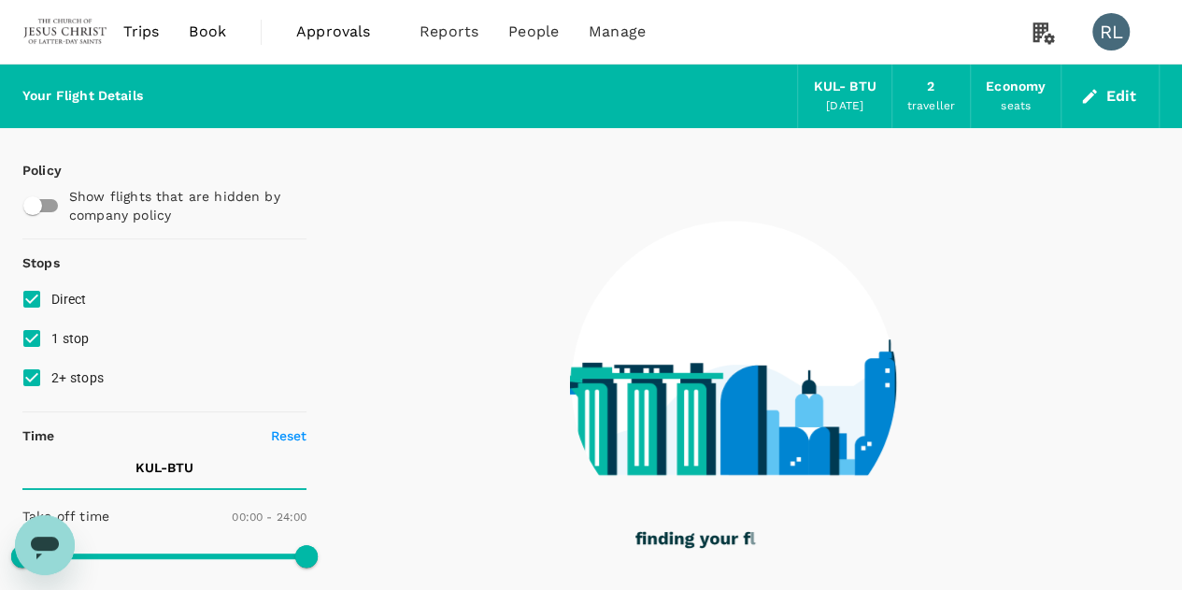
checkbox input "true"
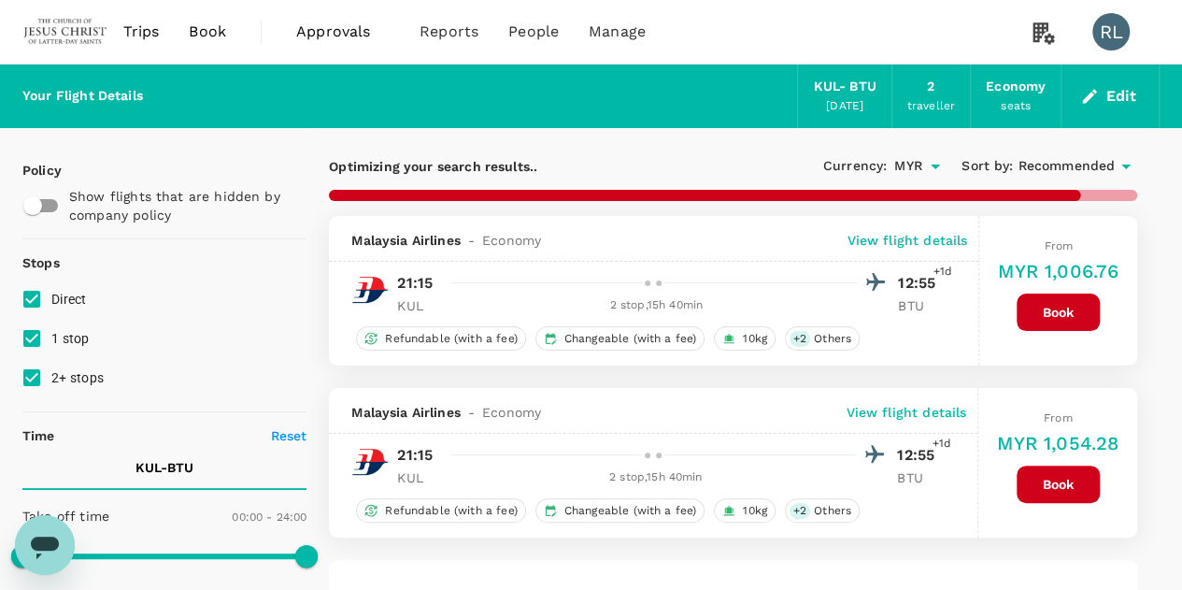
click at [1056, 165] on span "Recommended" at bounding box center [1066, 166] width 97 height 21
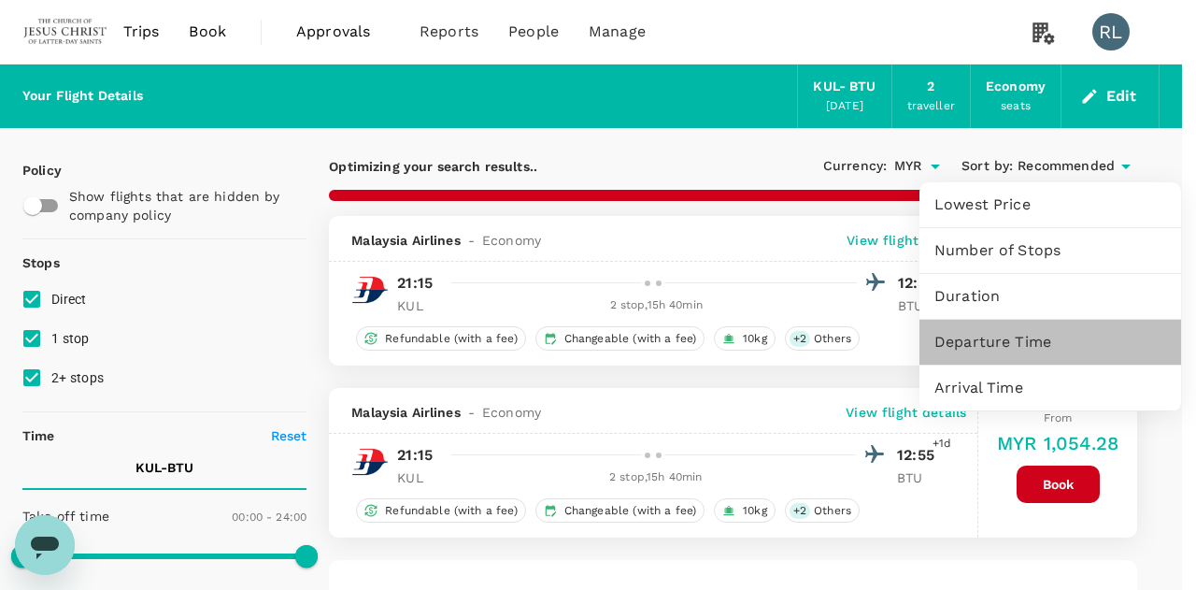
click at [970, 341] on span "Departure Time" at bounding box center [1050, 342] width 232 height 22
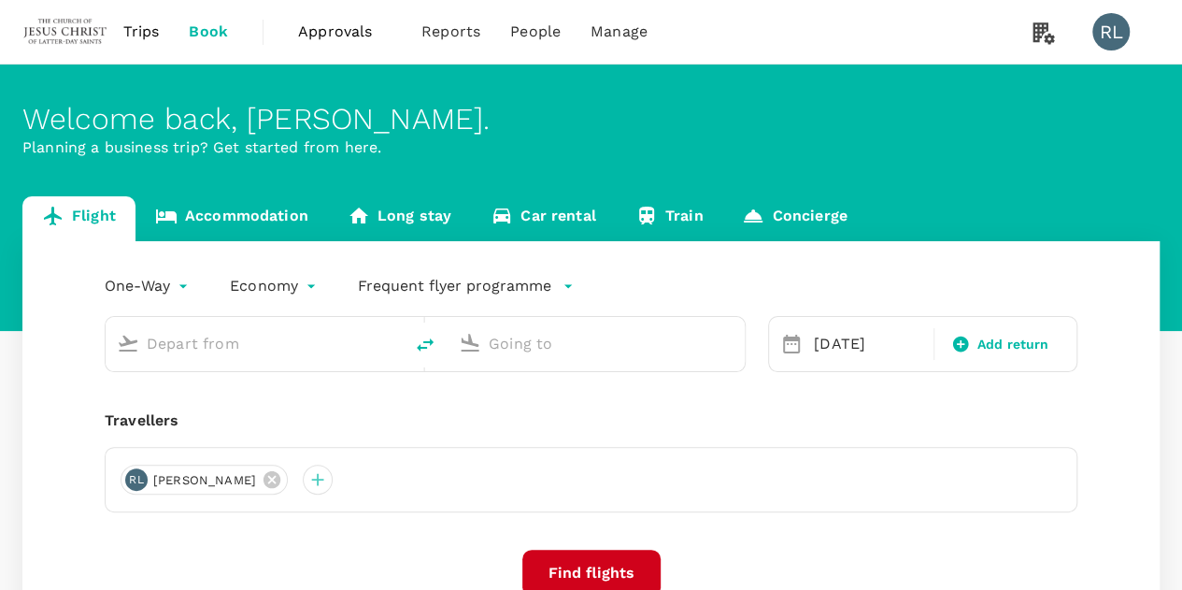
type input "Kuala Lumpur Intl ([GEOGRAPHIC_DATA])"
type input "Kuching Intl (KCH)"
type input "Kuala Lumpur Intl ([GEOGRAPHIC_DATA])"
type input "Kuching Intl (KCH)"
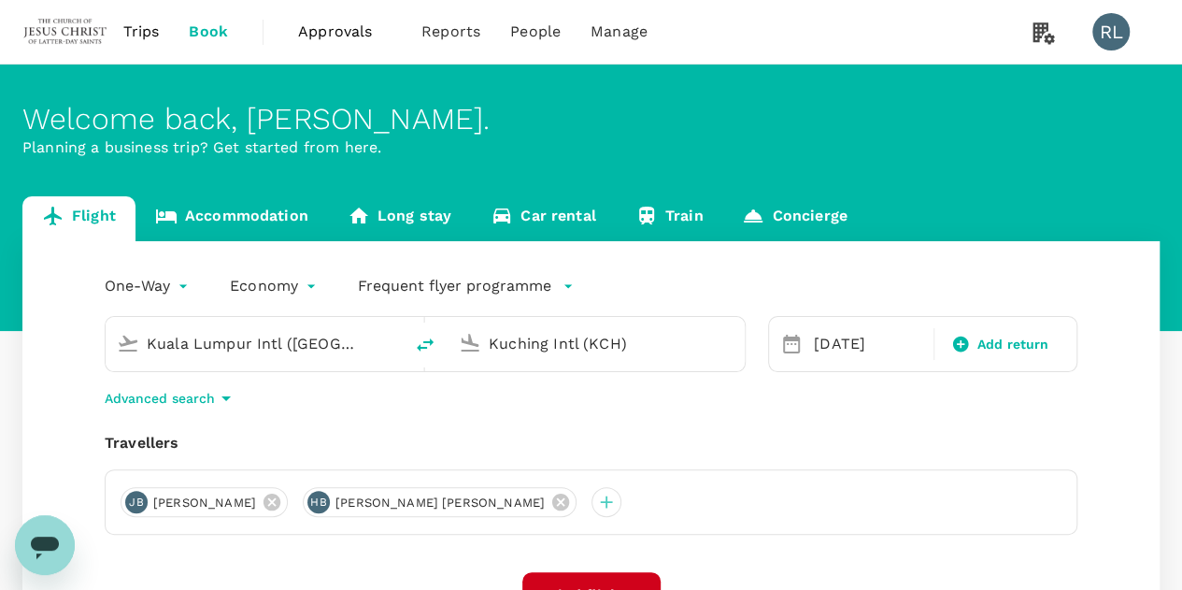
click at [420, 349] on icon "delete" at bounding box center [425, 344] width 17 height 13
type input "Kuching Intl (KCH)"
click at [535, 346] on input "Kuala Lumpur Intl ([GEOGRAPHIC_DATA])" at bounding box center [597, 343] width 217 height 29
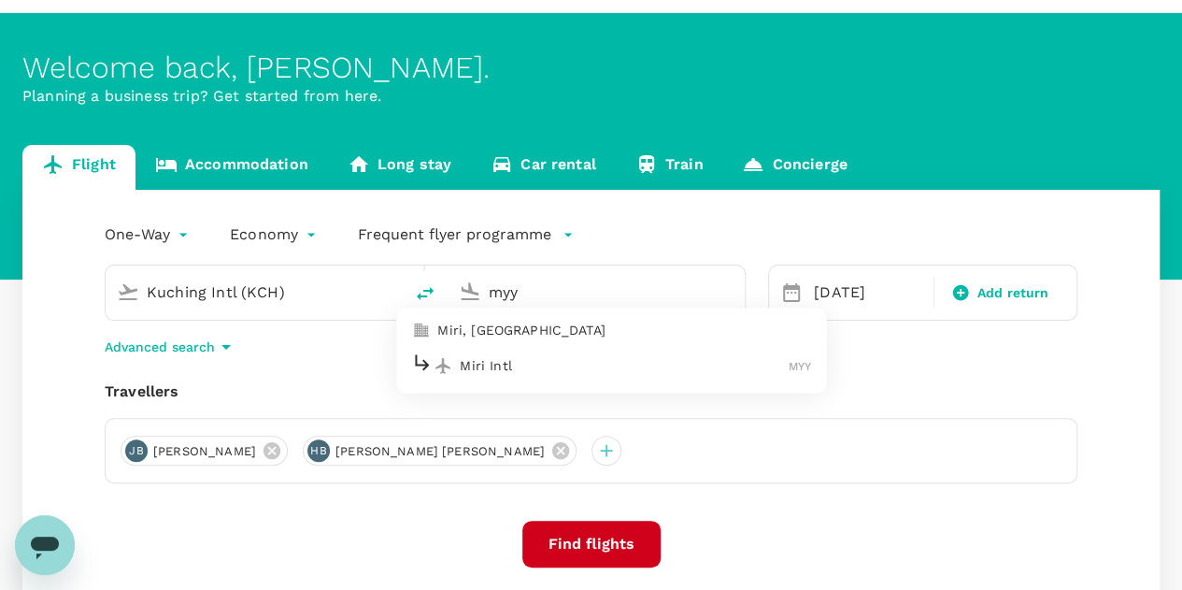
scroll to position [93, 0]
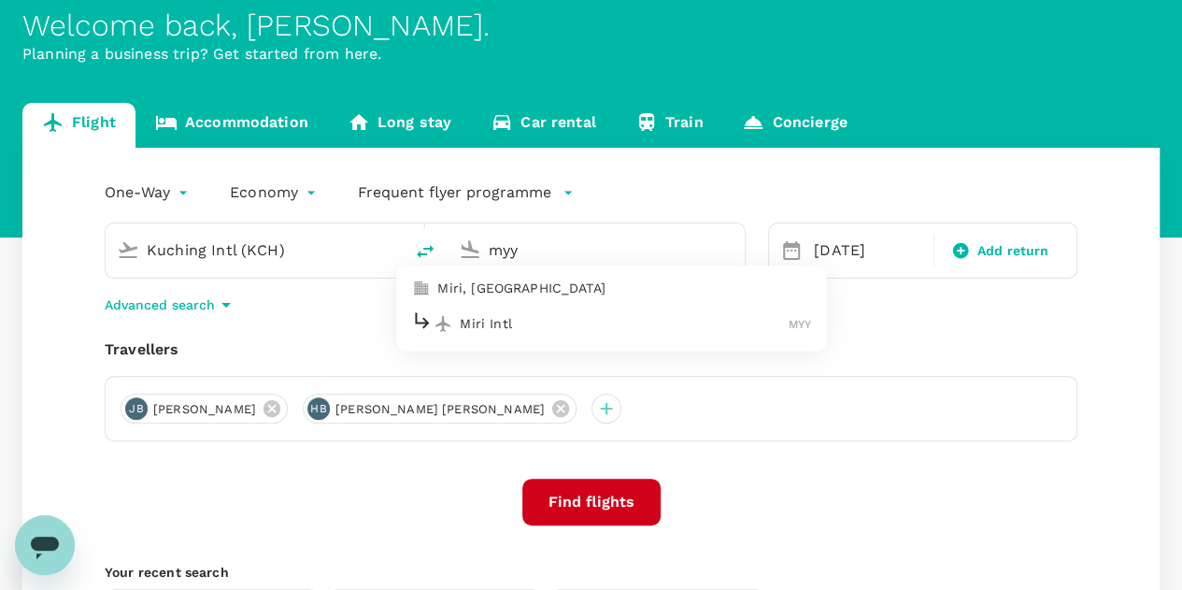
click at [529, 319] on p "Miri Intl" at bounding box center [624, 323] width 329 height 19
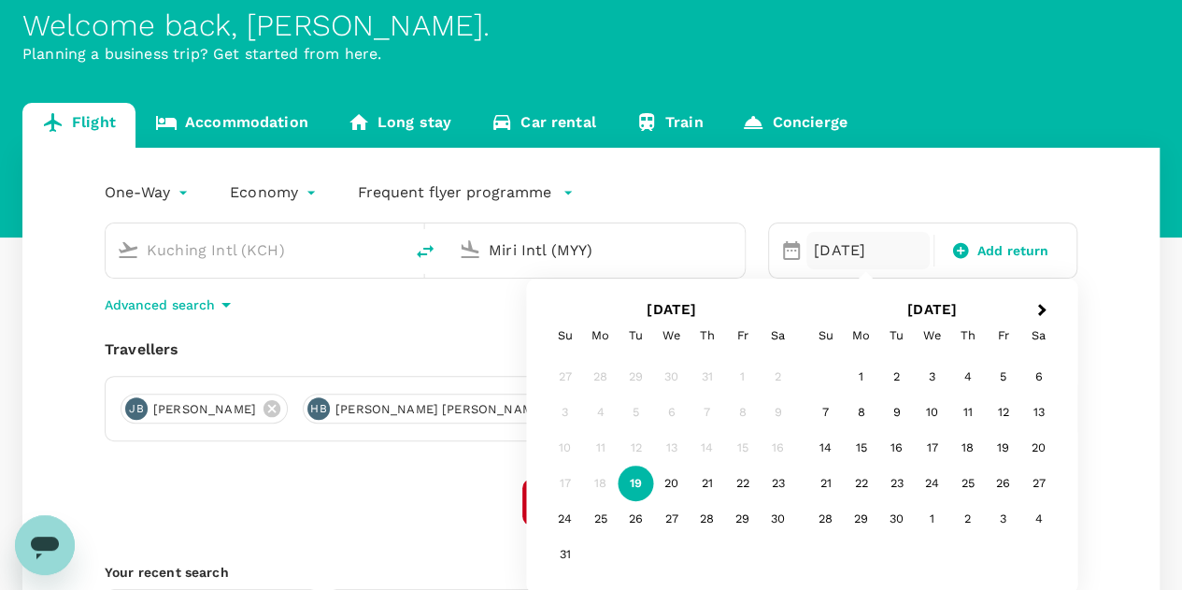
type input "Miri Intl (MYY)"
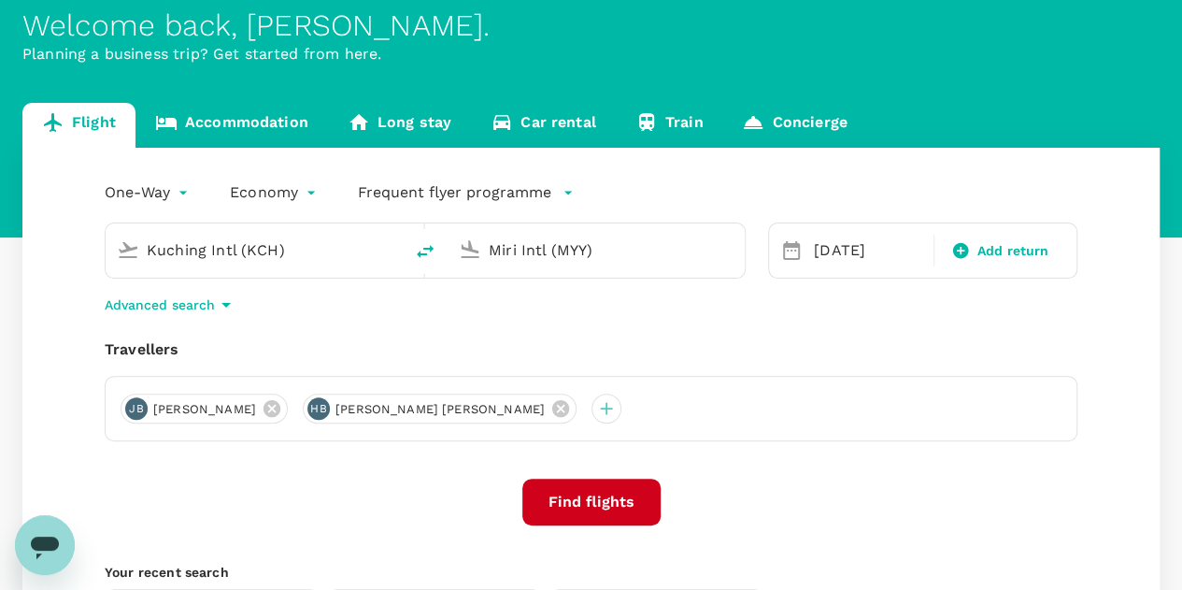
click at [322, 497] on div "Find flights" at bounding box center [591, 501] width 973 height 47
click at [578, 496] on button "Find flights" at bounding box center [591, 501] width 138 height 47
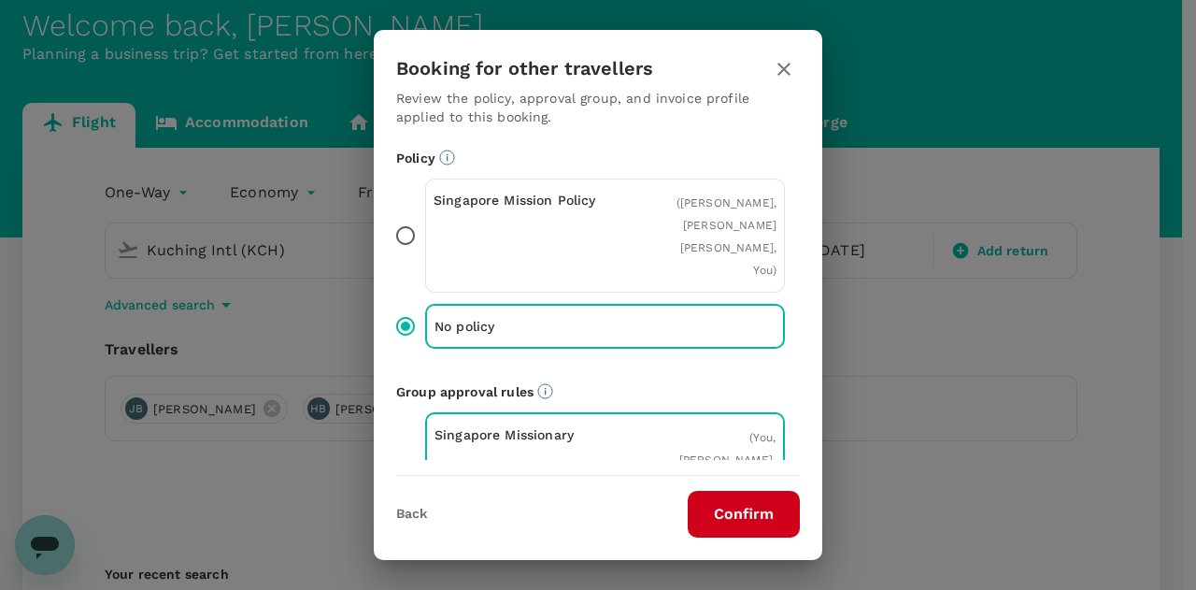
click at [727, 517] on button "Confirm" at bounding box center [744, 514] width 112 height 47
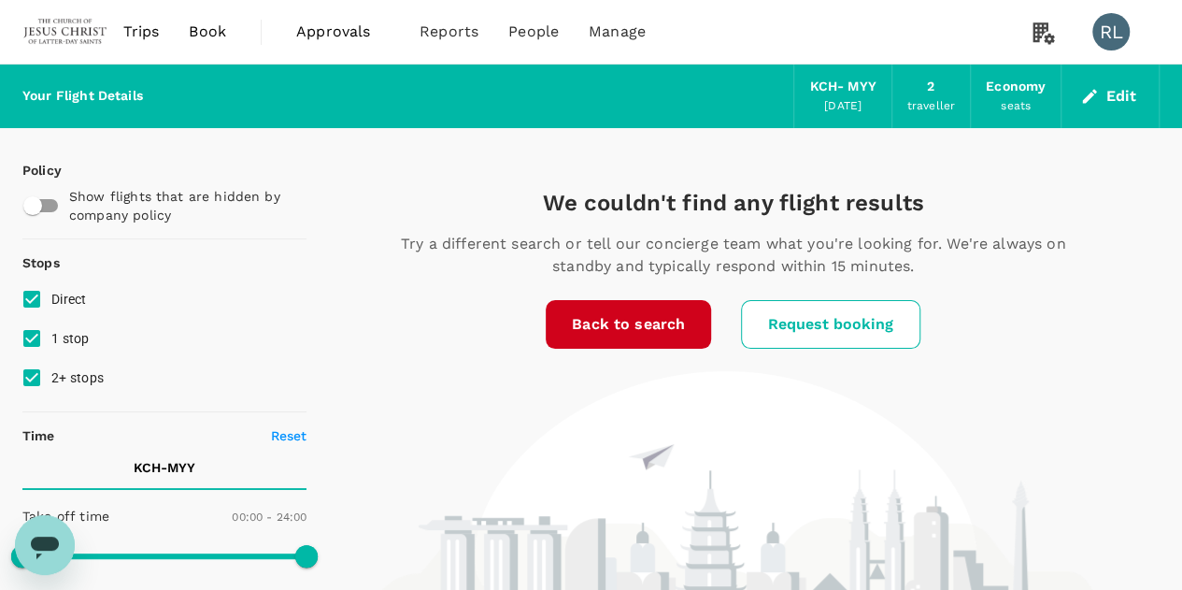
click at [391, 335] on div "We couldn't find any flight results Try a different search or tell our concierg…" at bounding box center [732, 401] width 853 height 426
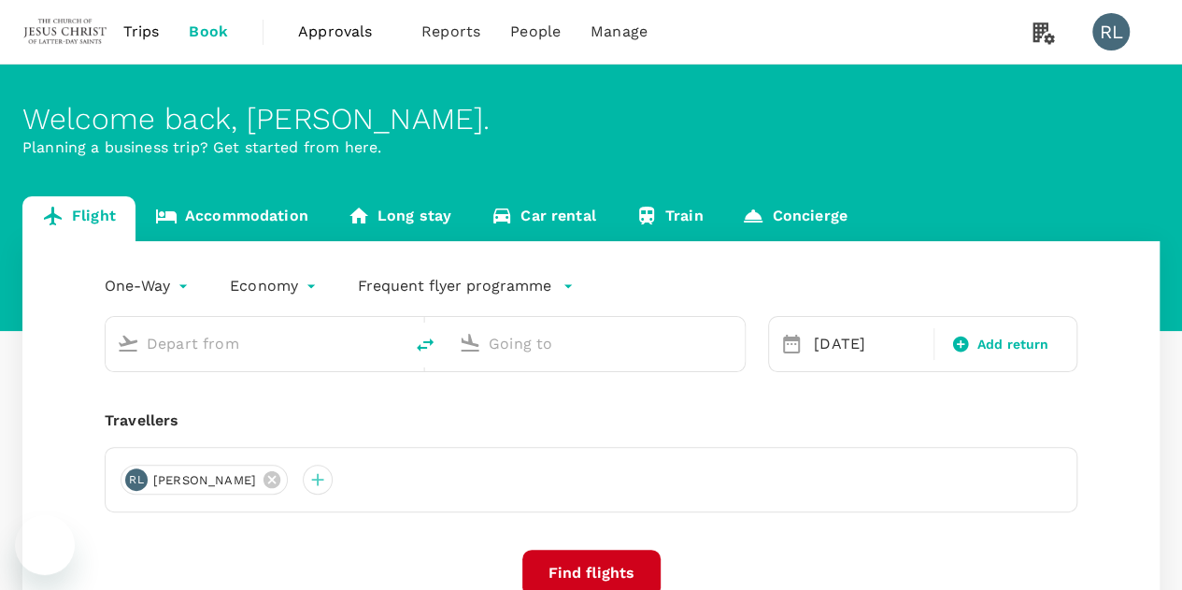
type input "Kuching Intl (KCH)"
type input "Miri Intl (MYY)"
type input "Kuching Intl (KCH)"
type input "Miri Intl (MYY)"
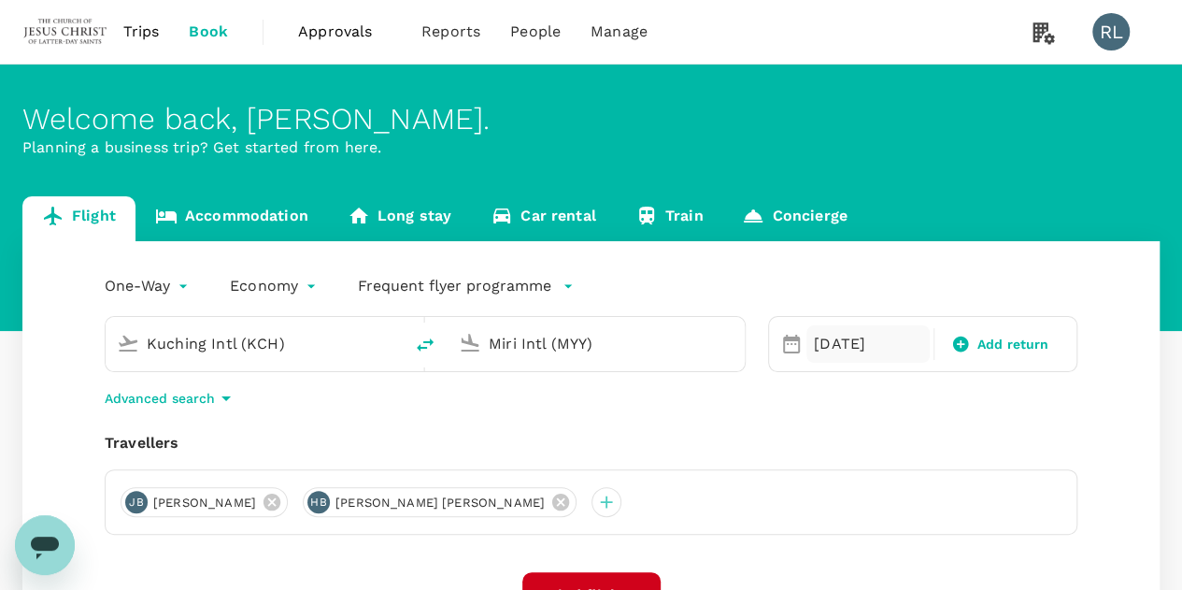
click at [828, 336] on div "[DATE]" at bounding box center [867, 343] width 123 height 37
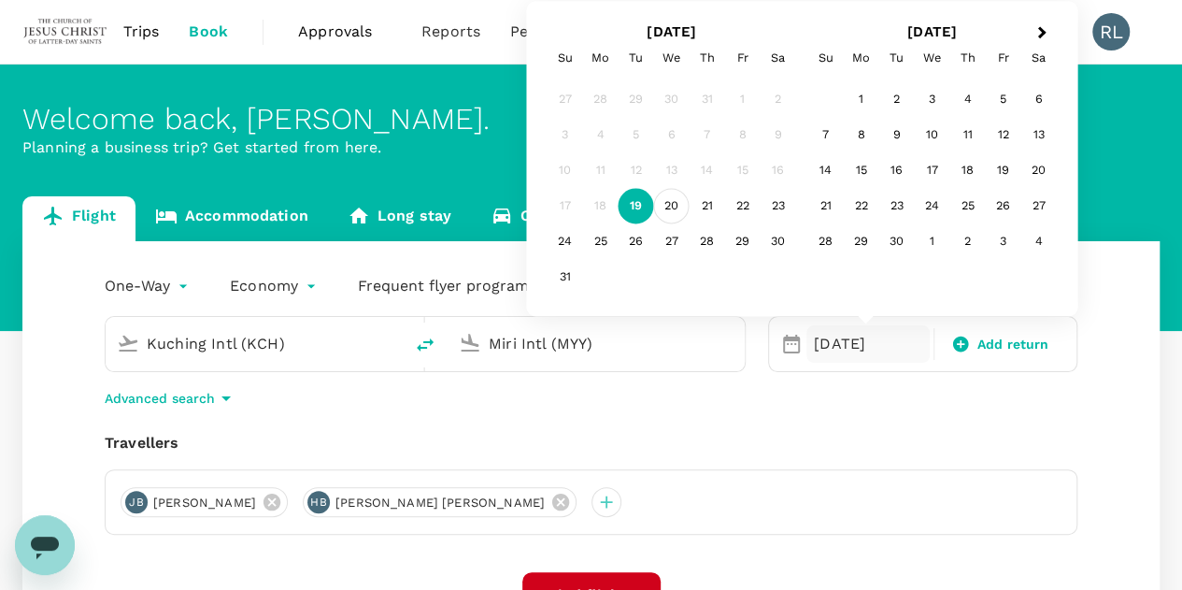
click at [667, 202] on div "20" at bounding box center [672, 207] width 36 height 36
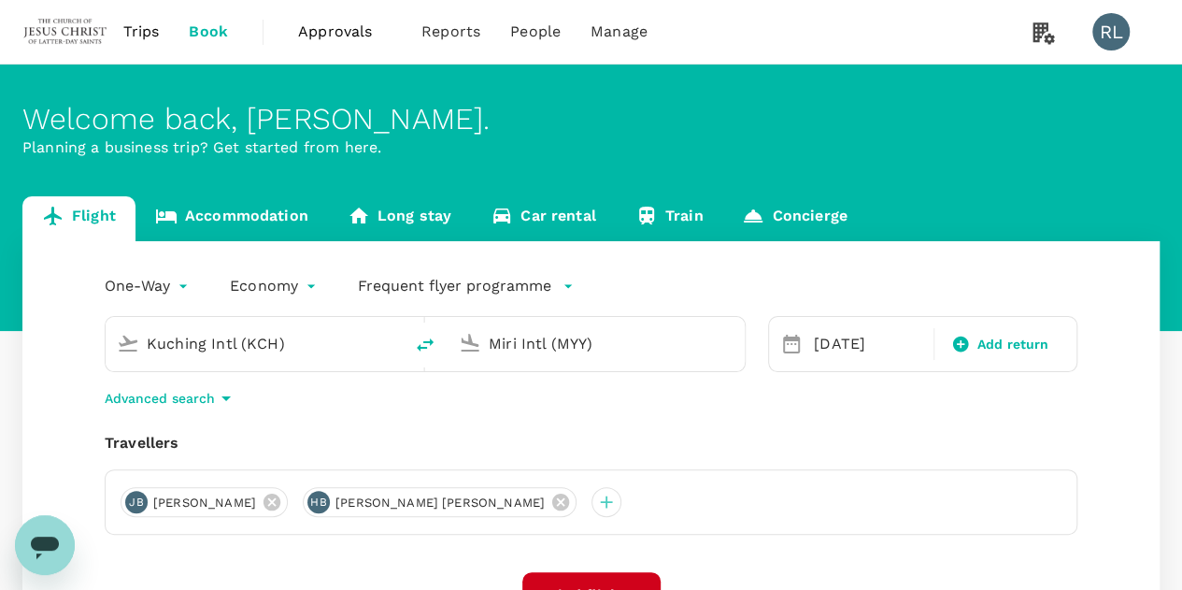
click at [270, 347] on input "Kuching Intl (KCH)" at bounding box center [255, 343] width 217 height 29
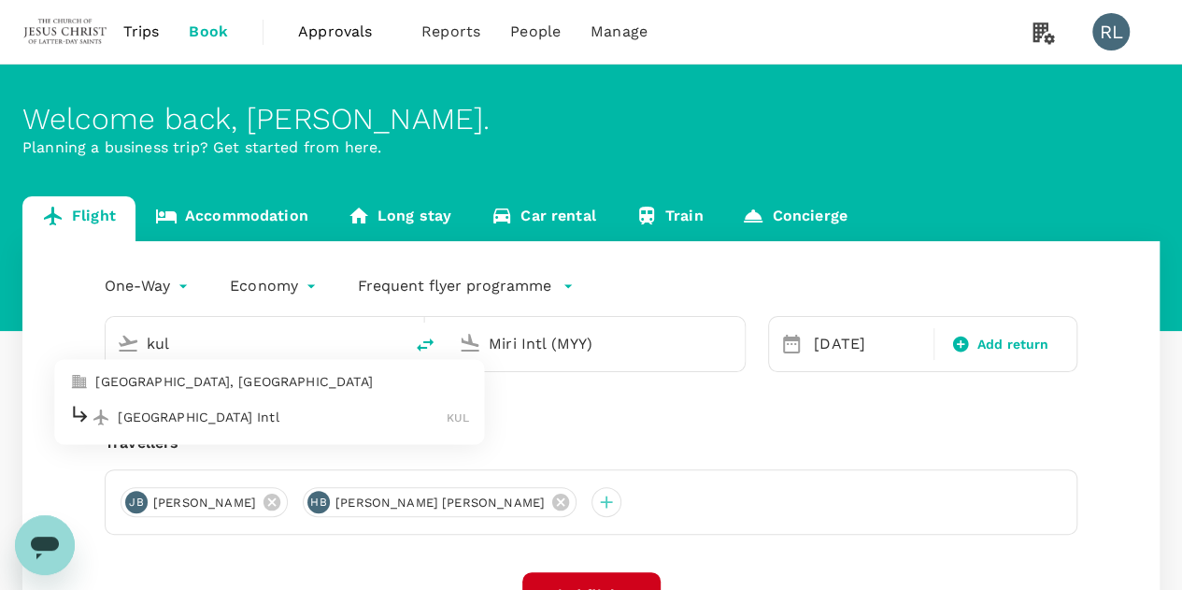
click at [229, 420] on p "[GEOGRAPHIC_DATA] Intl" at bounding box center [282, 416] width 329 height 19
type input "Kuala Lumpur Intl ([GEOGRAPHIC_DATA])"
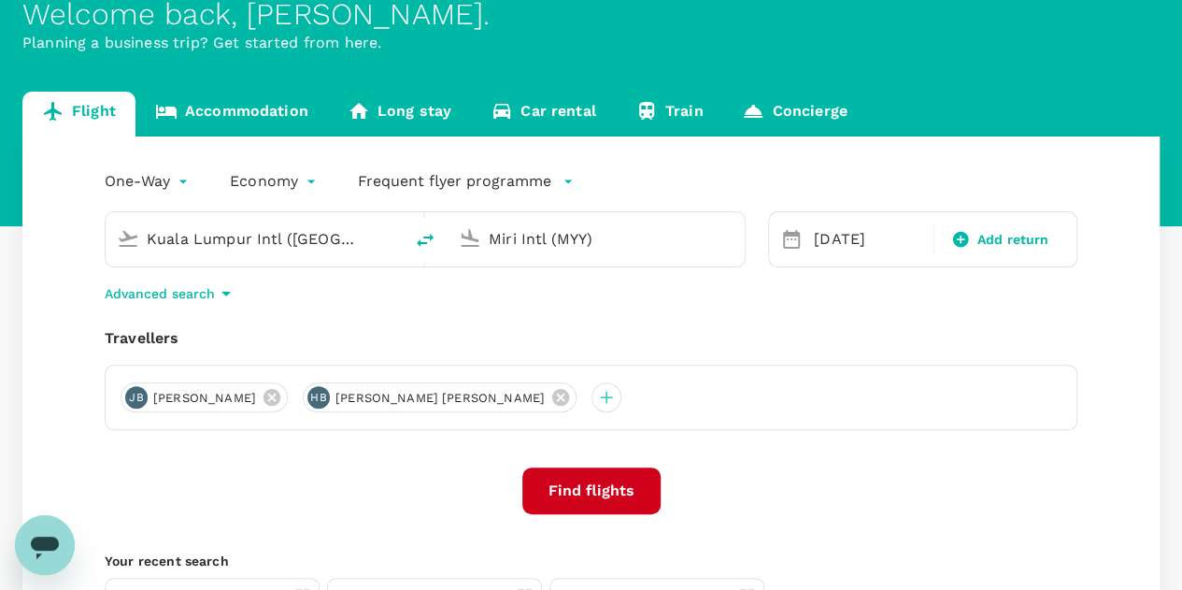
scroll to position [280, 0]
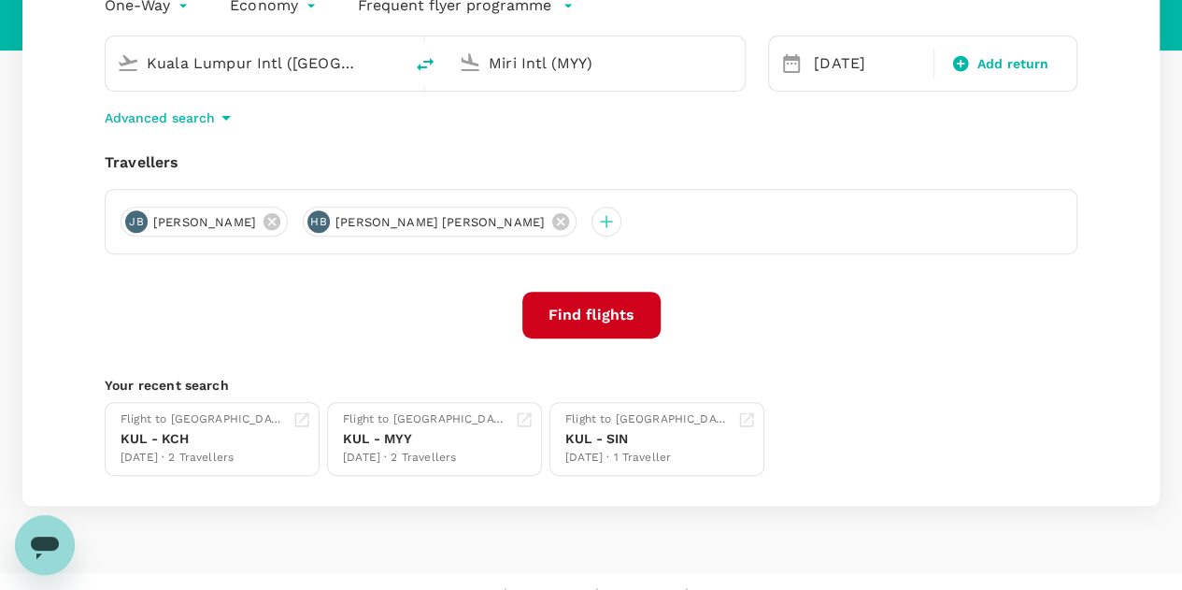
click at [588, 309] on button "Find flights" at bounding box center [591, 315] width 138 height 47
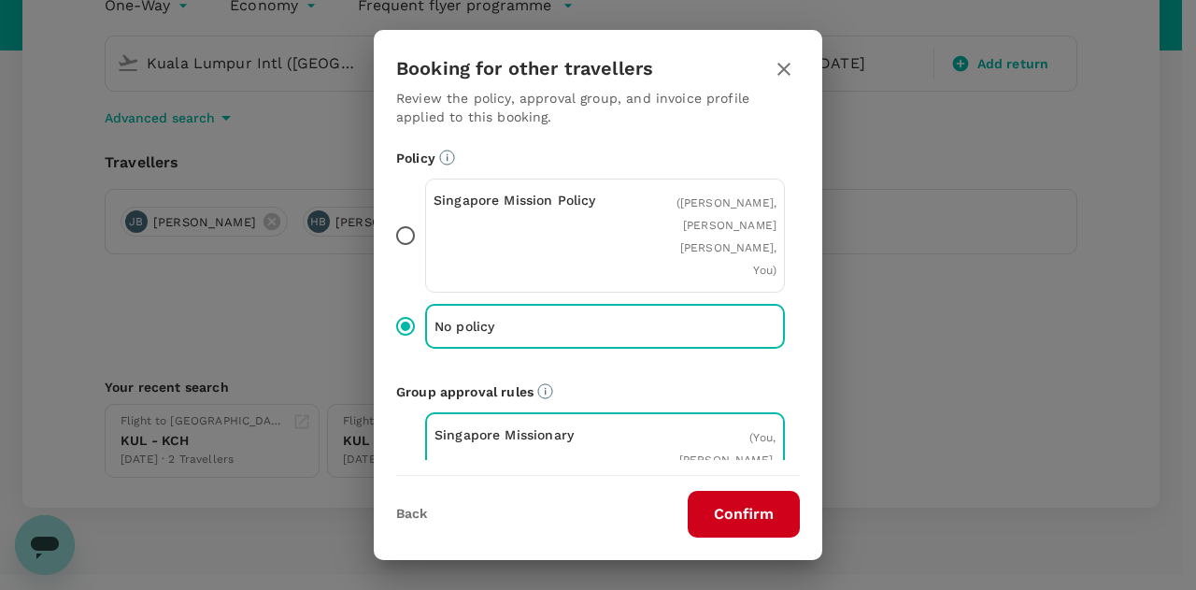
click at [756, 511] on button "Confirm" at bounding box center [744, 514] width 112 height 47
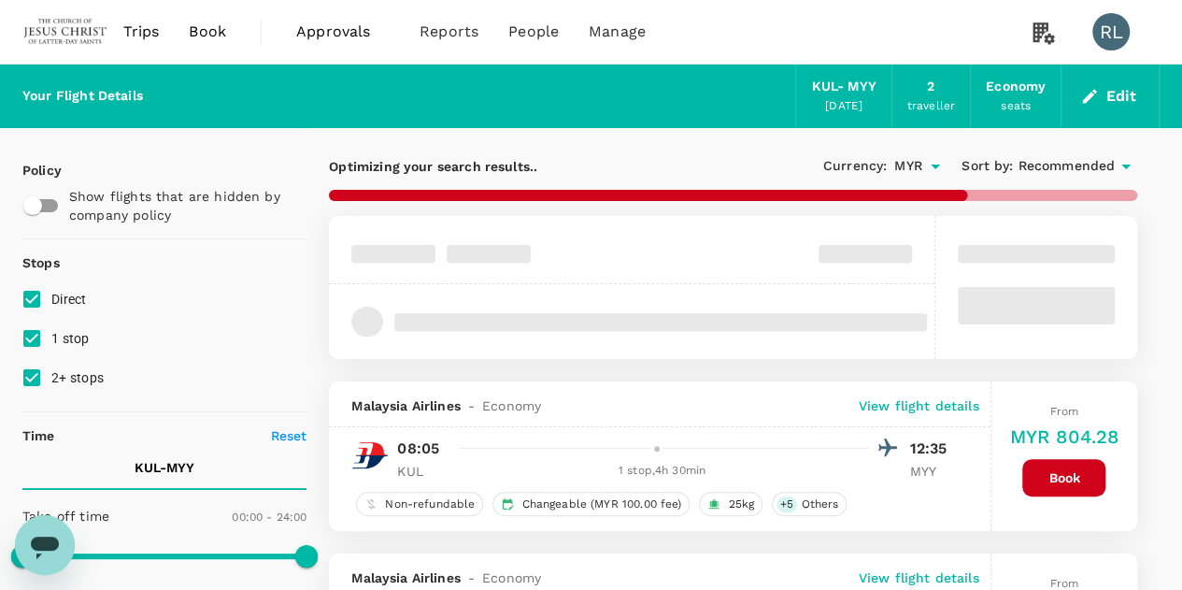
click at [985, 235] on div at bounding box center [1036, 287] width 202 height 143
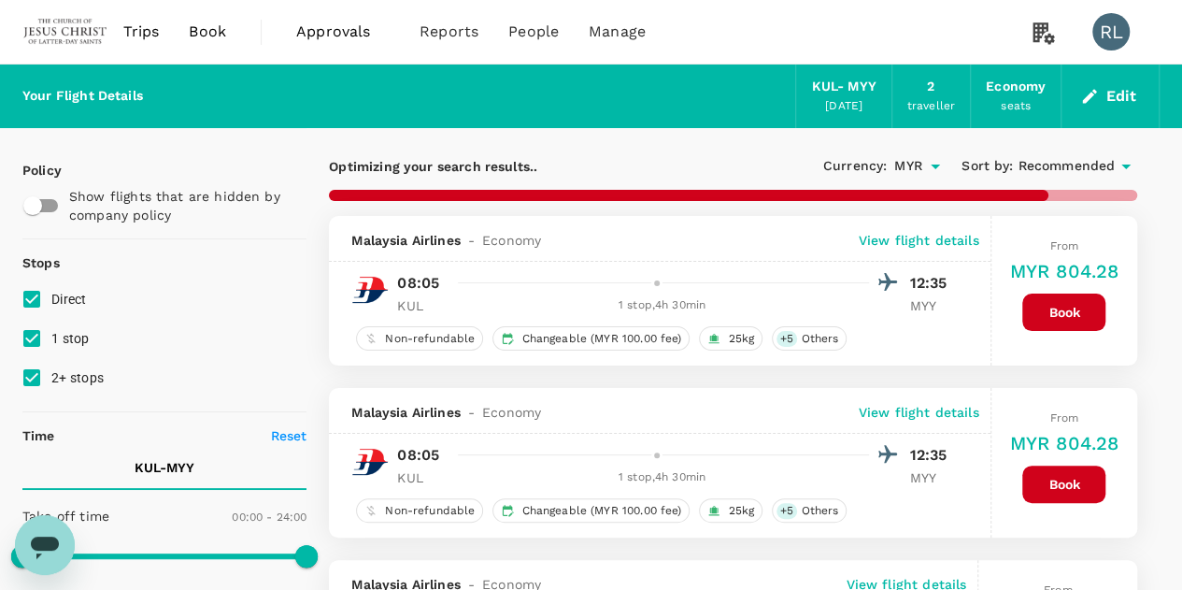
checkbox input "false"
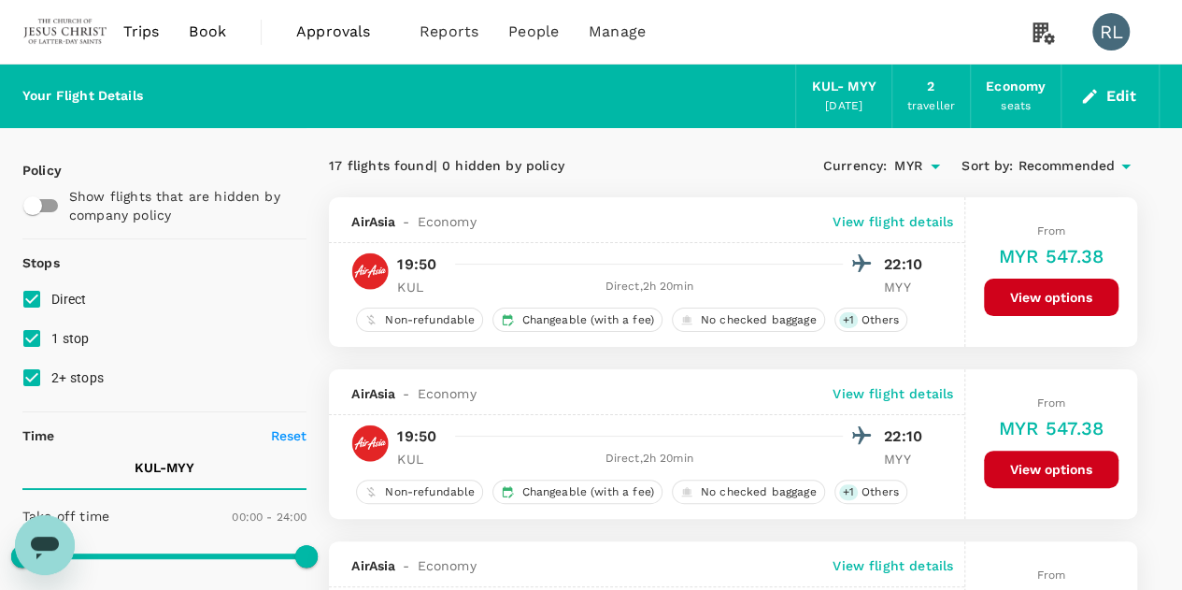
click at [1047, 164] on span "Recommended" at bounding box center [1066, 166] width 97 height 21
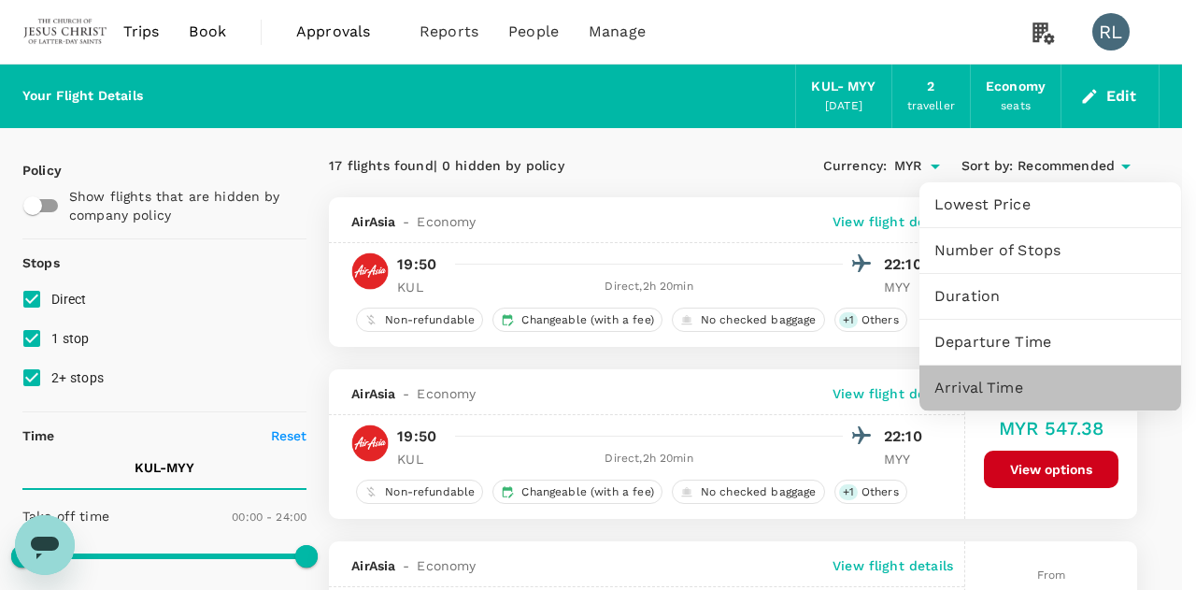
click at [991, 384] on span "Arrival Time" at bounding box center [1050, 388] width 232 height 22
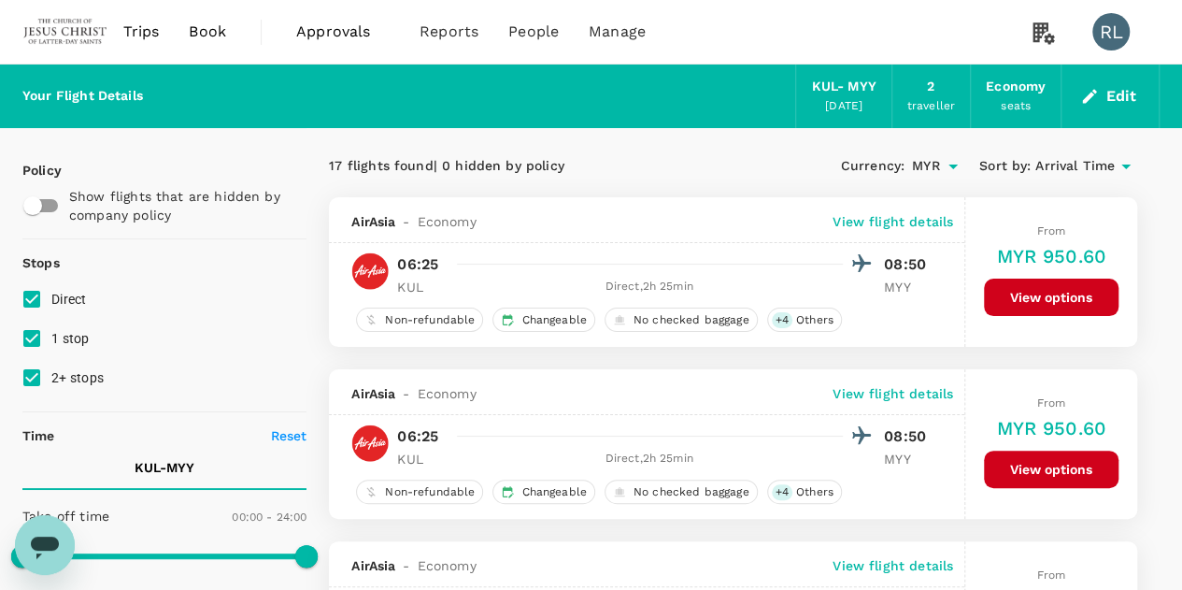
click at [1078, 160] on span "Arrival Time" at bounding box center [1074, 166] width 79 height 21
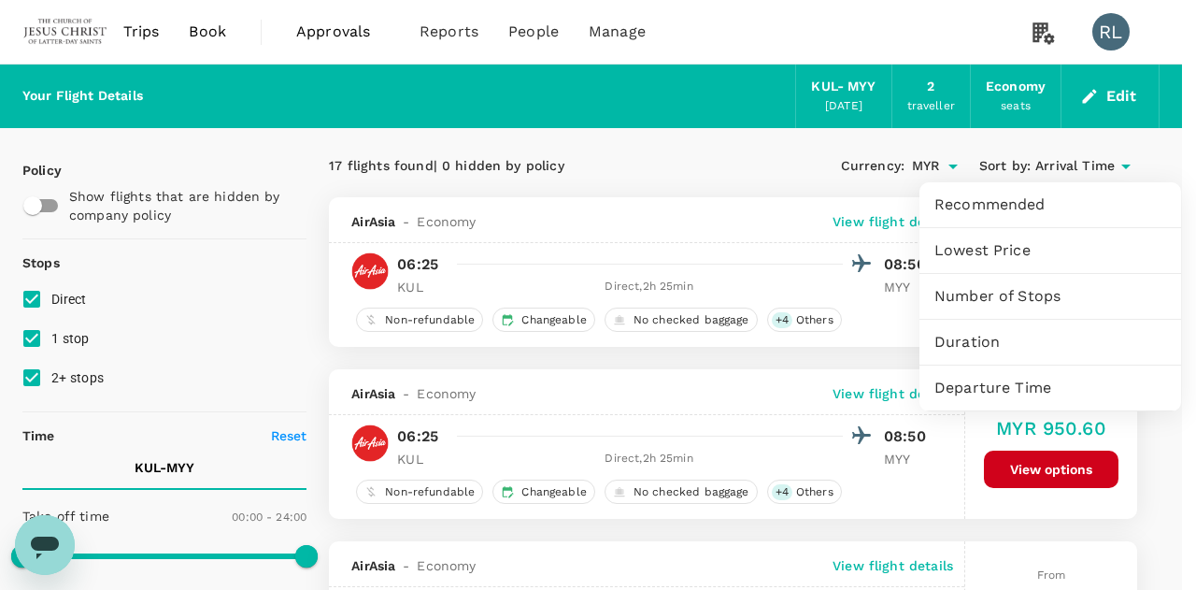
click at [982, 388] on span "Departure Time" at bounding box center [1050, 388] width 232 height 22
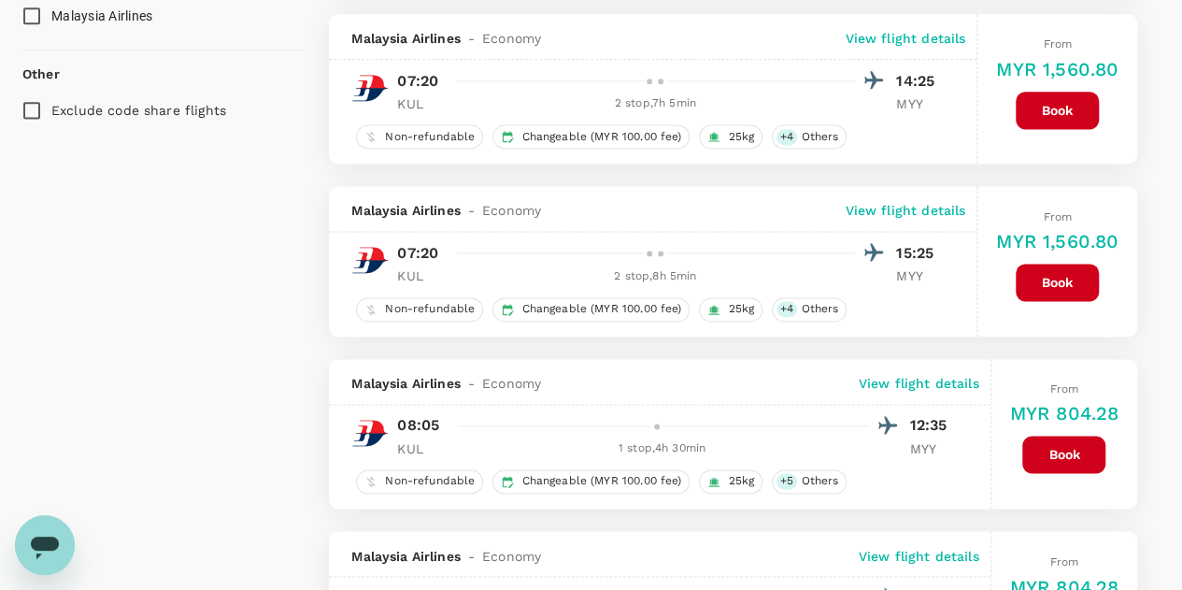
scroll to position [1308, 0]
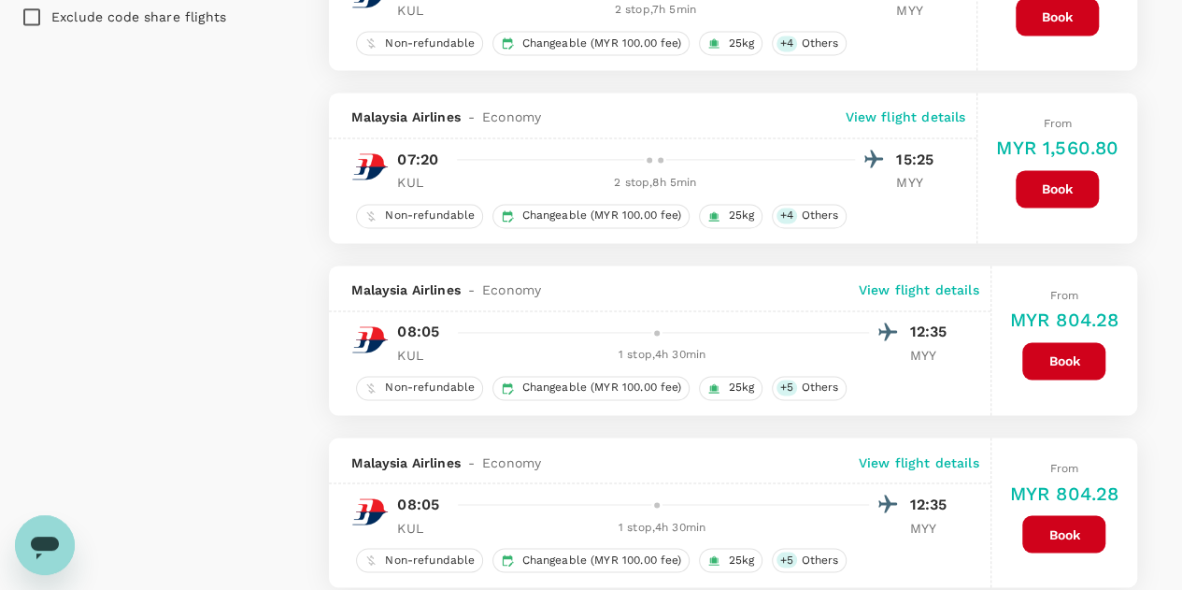
click at [1157, 334] on div "17 flights found | 0 hidden by policy Currency : MYR Sort by : Departure Time A…" at bounding box center [732, 455] width 853 height 3227
